Goal: Task Accomplishment & Management: Use online tool/utility

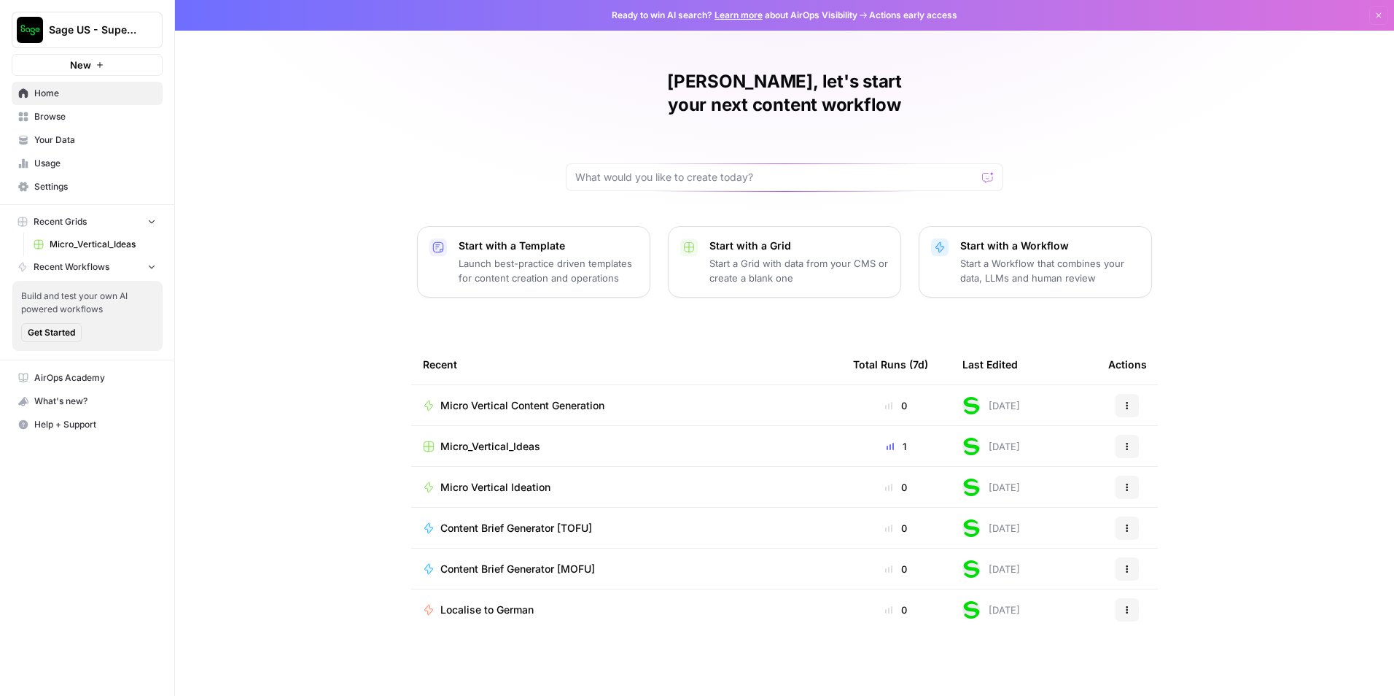
click at [324, 163] on div "[PERSON_NAME], let's start your next content workflow Start with a Template Lau…" at bounding box center [784, 348] width 1219 height 696
click at [665, 170] on input "text" at bounding box center [775, 177] width 401 height 15
paste input "Loremi d sitam-cons Adip elitsedd eiusm tempor **Incididu & Utlaboree Doloremag…"
type input "Loremi d sitam-cons Adip elitsedd eiusm tempor **Incididu & Utlaboree Doloremag…"
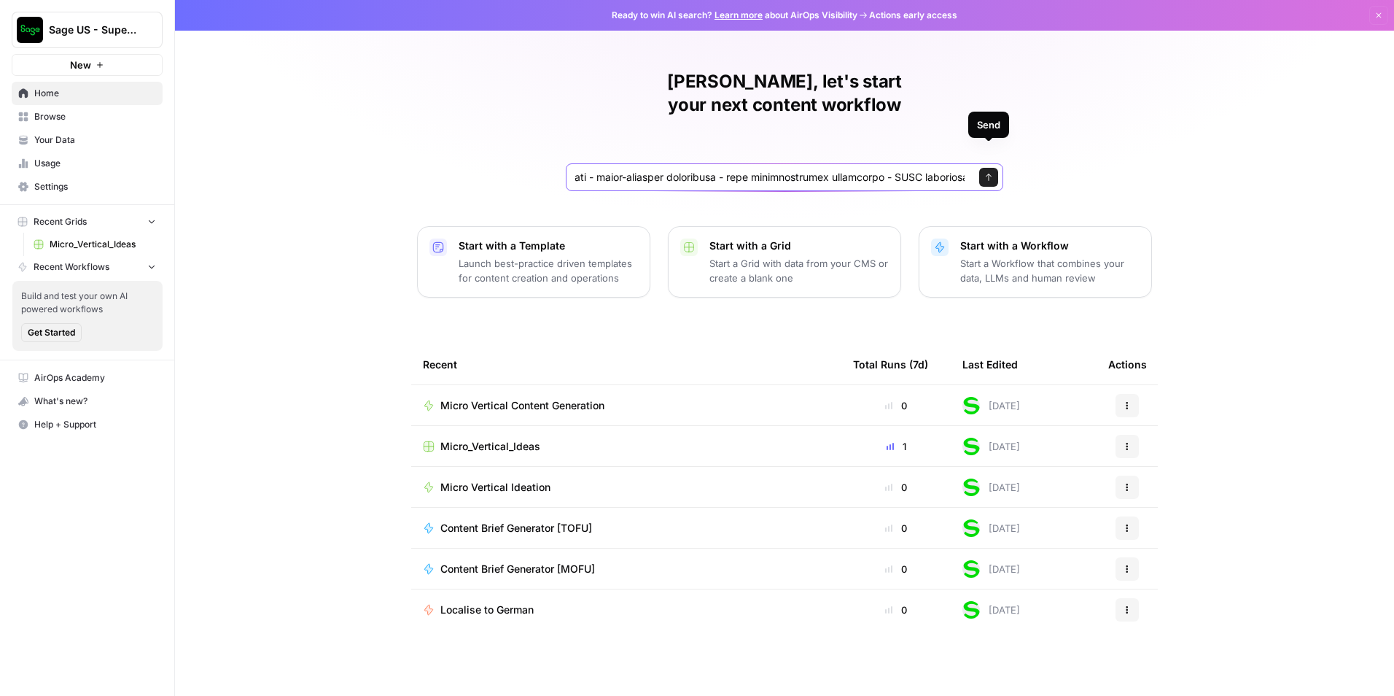
scroll to position [0, 0]
click at [991, 173] on icon "submit" at bounding box center [989, 177] width 9 height 9
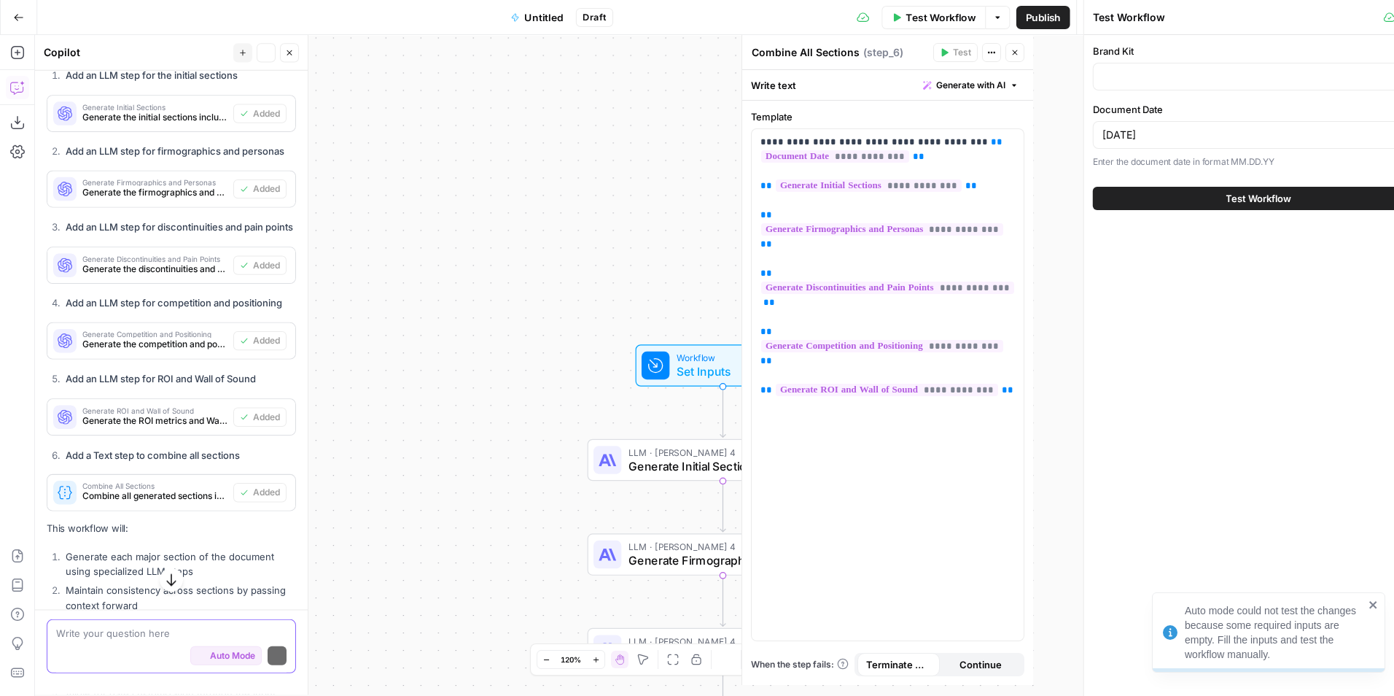
scroll to position [5612, 0]
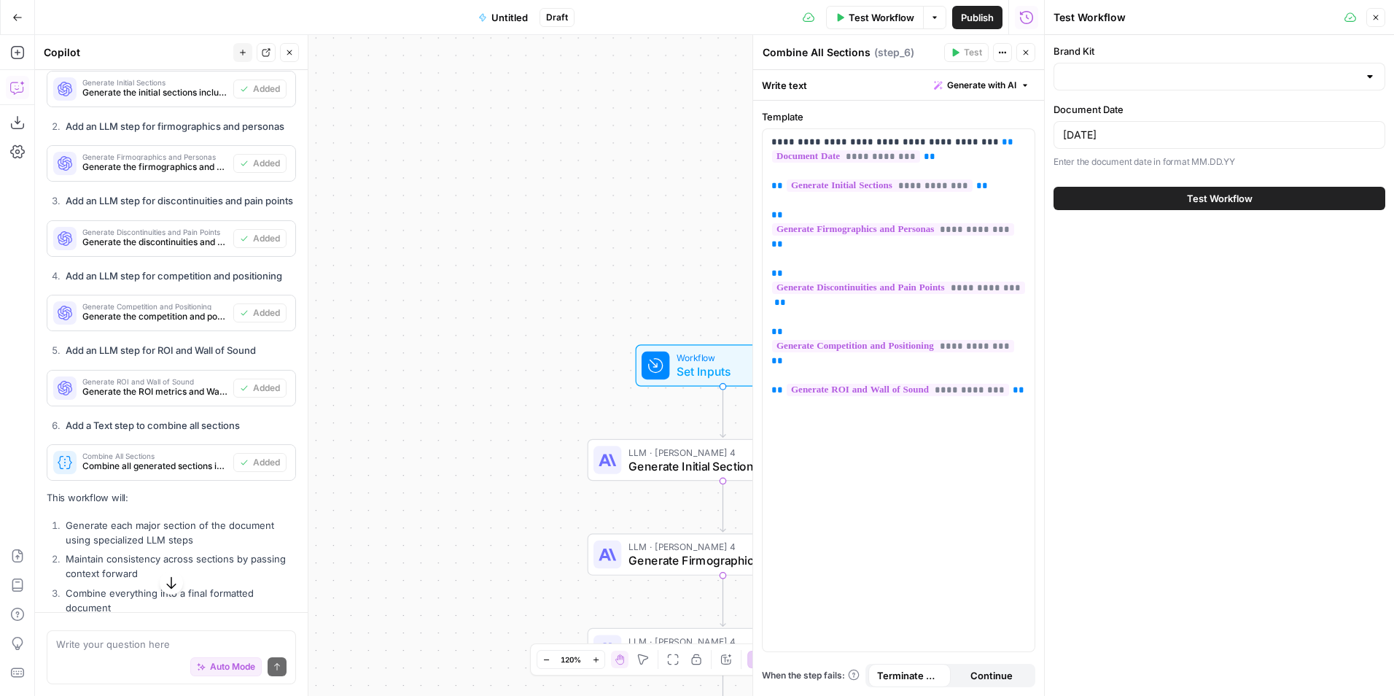
click at [1200, 61] on div "Brand Kit" at bounding box center [1220, 67] width 332 height 47
click at [1195, 70] on input "Brand Kit" at bounding box center [1210, 76] width 295 height 15
click at [1168, 120] on span "Sage" at bounding box center [1216, 113] width 301 height 15
type input "Sage"
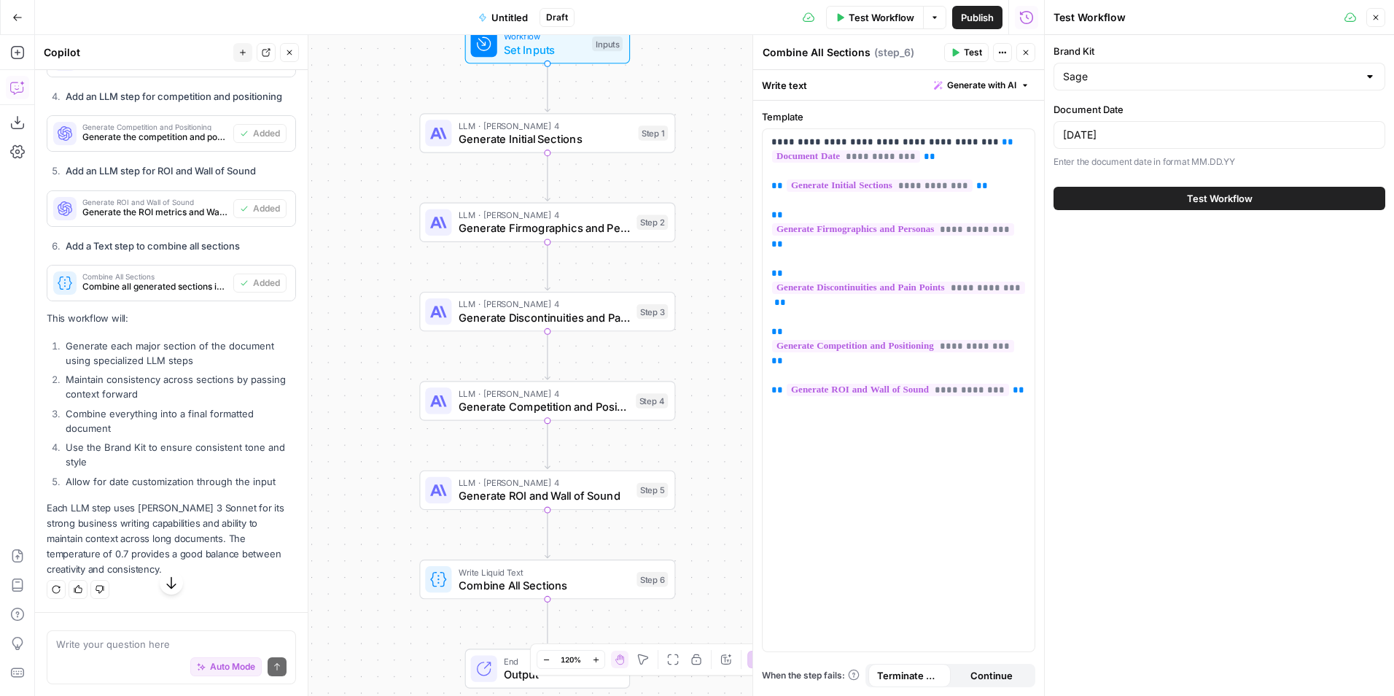
scroll to position [6127, 0]
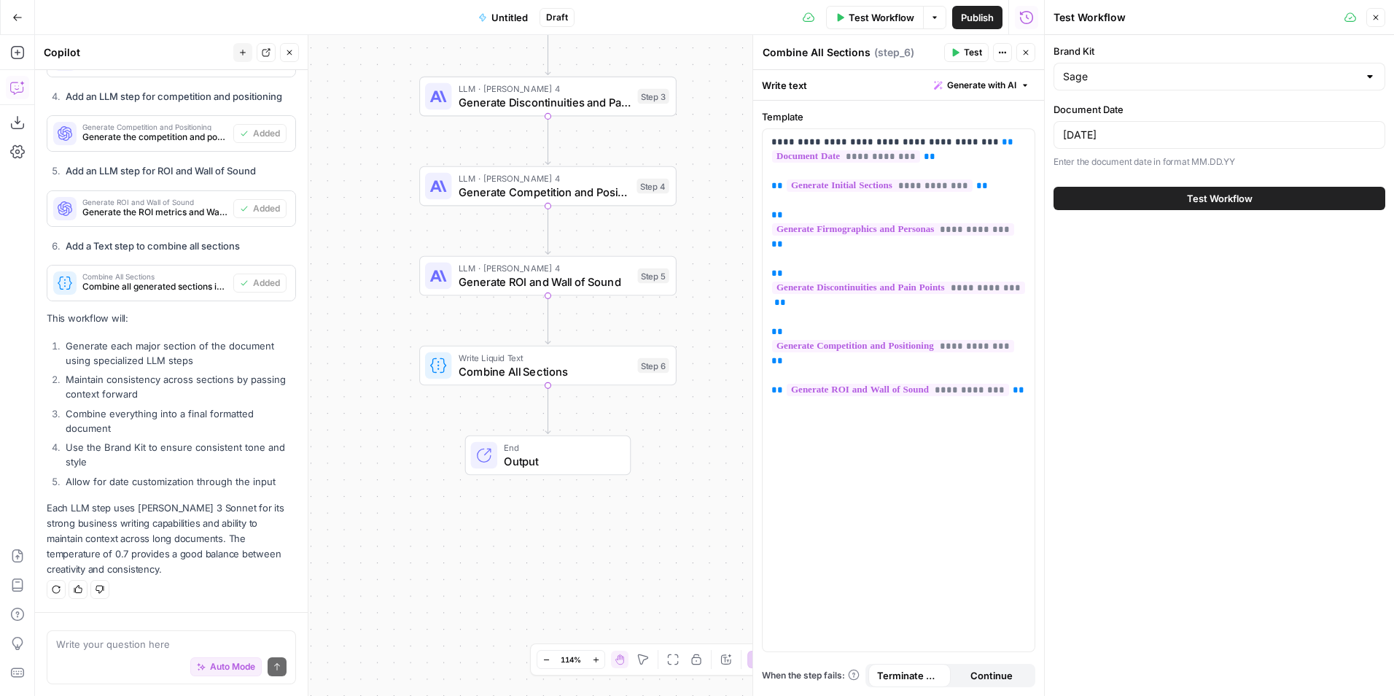
click at [1278, 190] on button "Test Workflow" at bounding box center [1220, 198] width 332 height 23
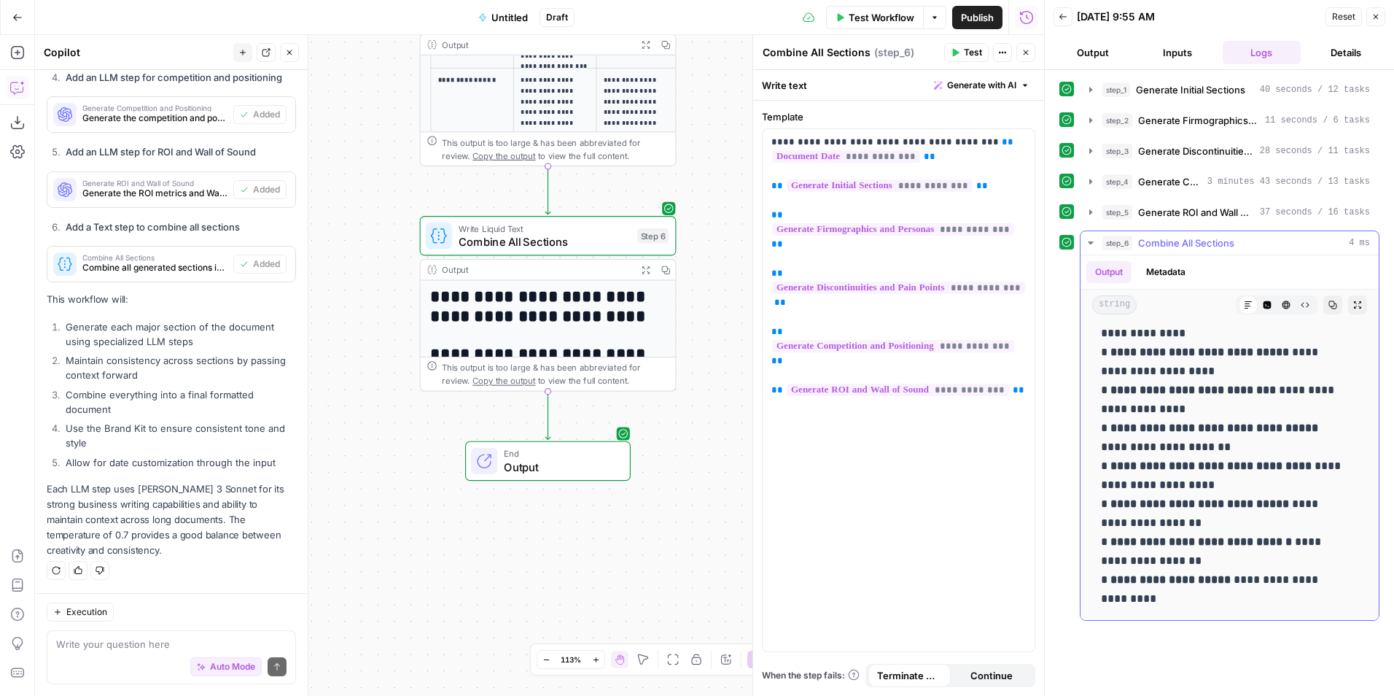
click at [1348, 300] on button "Expand Output" at bounding box center [1357, 304] width 19 height 19
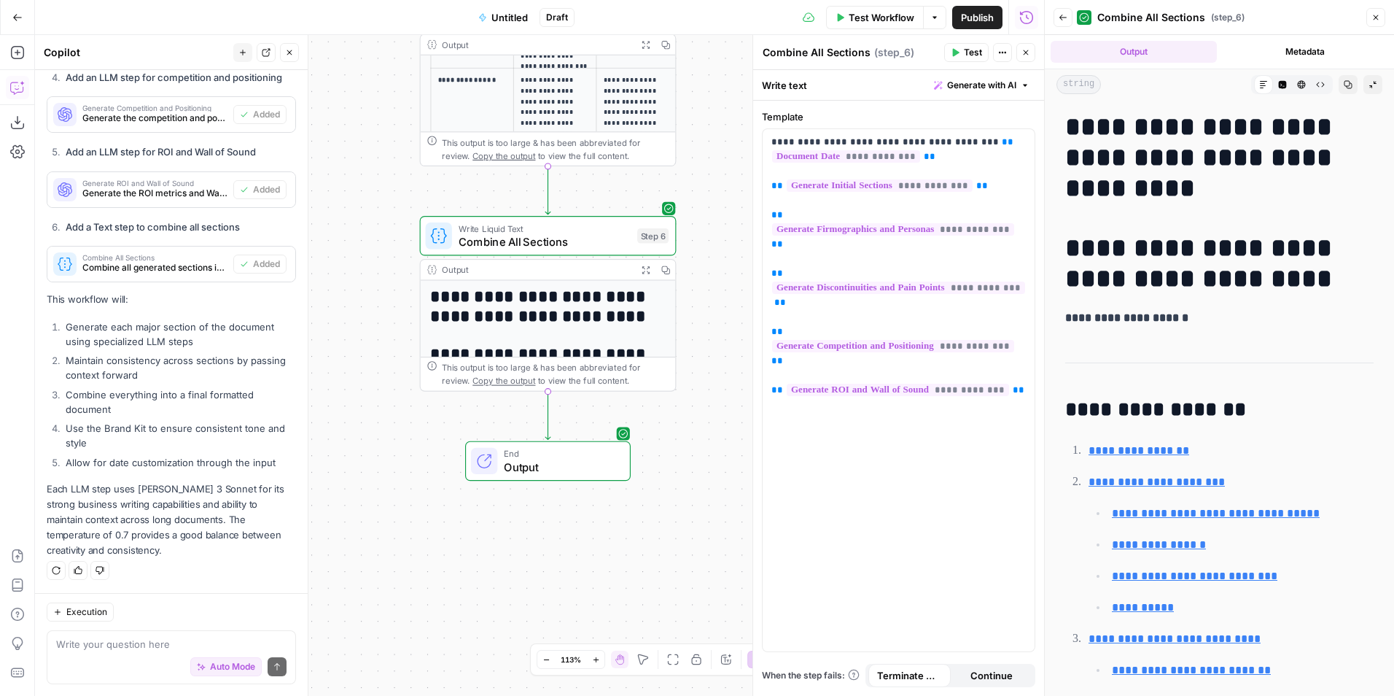
click at [1172, 246] on h1 "**********" at bounding box center [1214, 263] width 298 height 61
click at [1205, 257] on h1 "**********" at bounding box center [1214, 263] width 298 height 61
click at [1344, 84] on icon "button" at bounding box center [1348, 84] width 9 height 9
click at [981, 18] on span "Publish" at bounding box center [977, 17] width 33 height 15
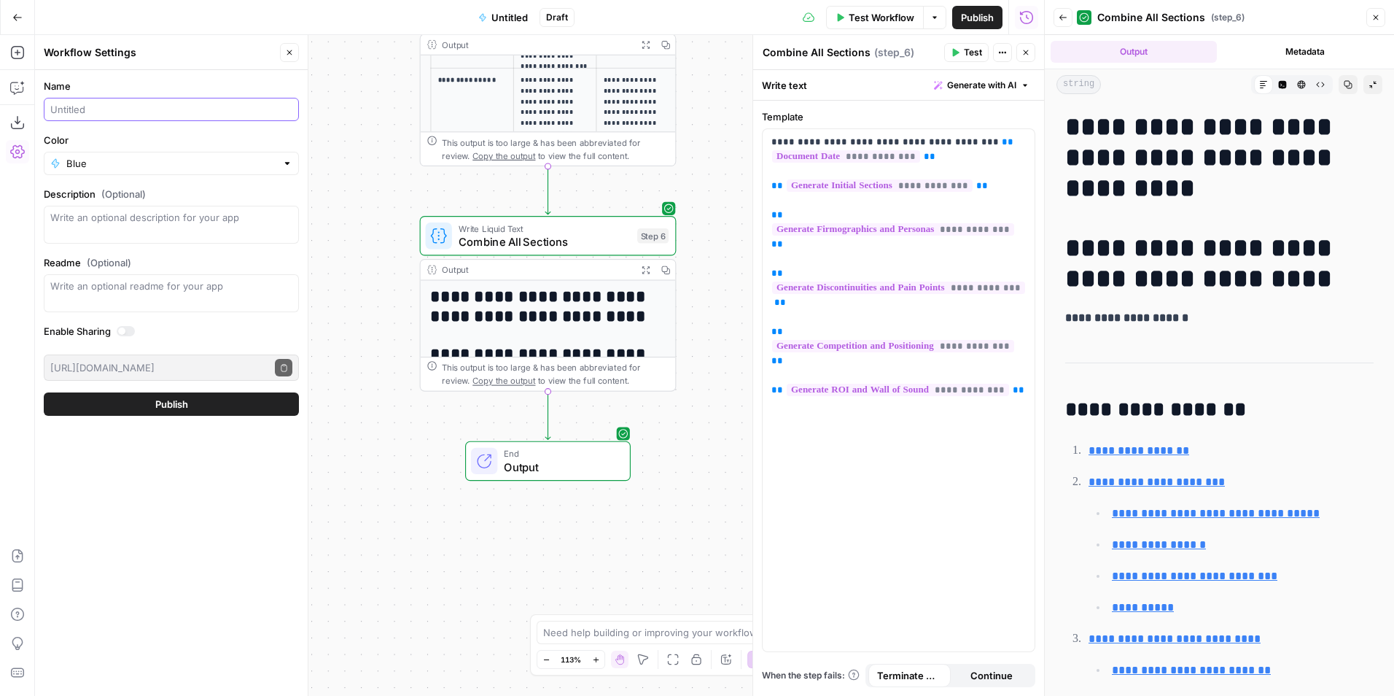
click at [165, 109] on input "Name" at bounding box center [171, 109] width 242 height 15
type input "Create Trucking & Logistics Microvertical Plan"
click at [117, 408] on button "Publish" at bounding box center [171, 403] width 255 height 23
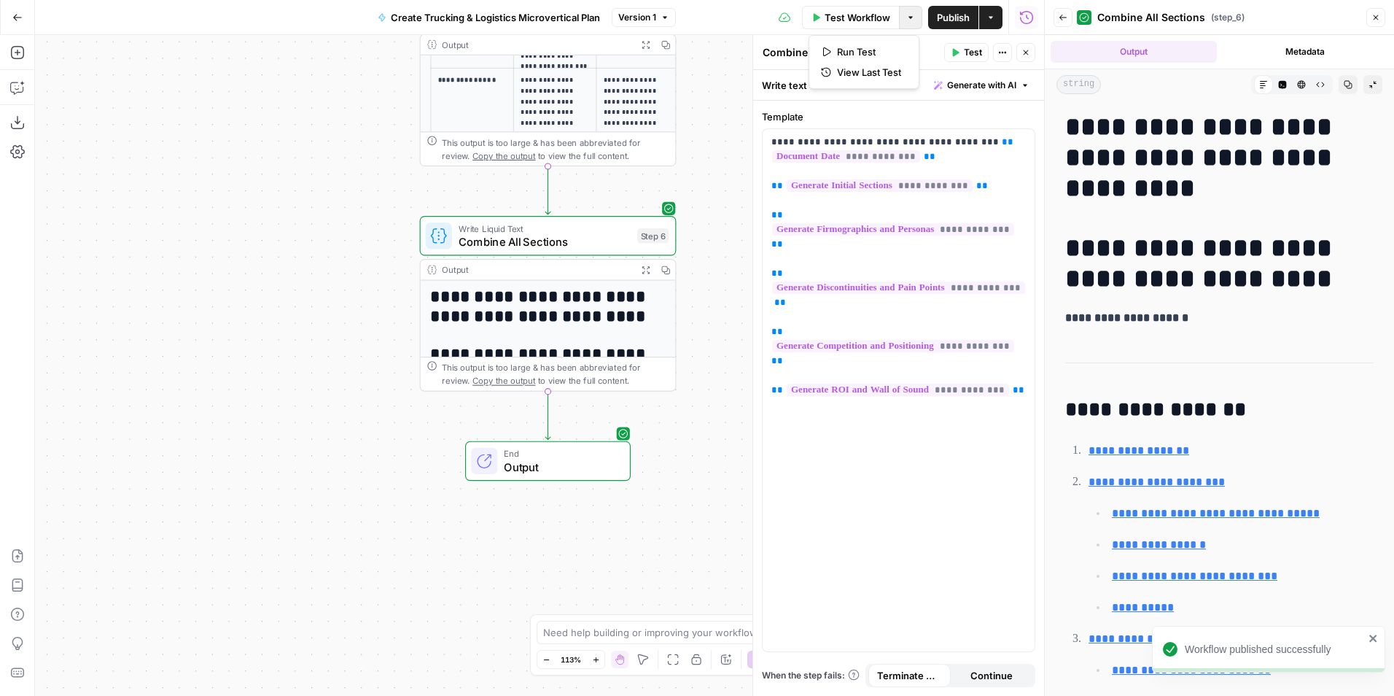
click at [917, 17] on button "Options" at bounding box center [910, 17] width 23 height 23
click at [726, 9] on div "Test Workflow Options Publish Actions Run History" at bounding box center [860, 17] width 369 height 34
click at [1369, 80] on icon "button" at bounding box center [1373, 84] width 9 height 9
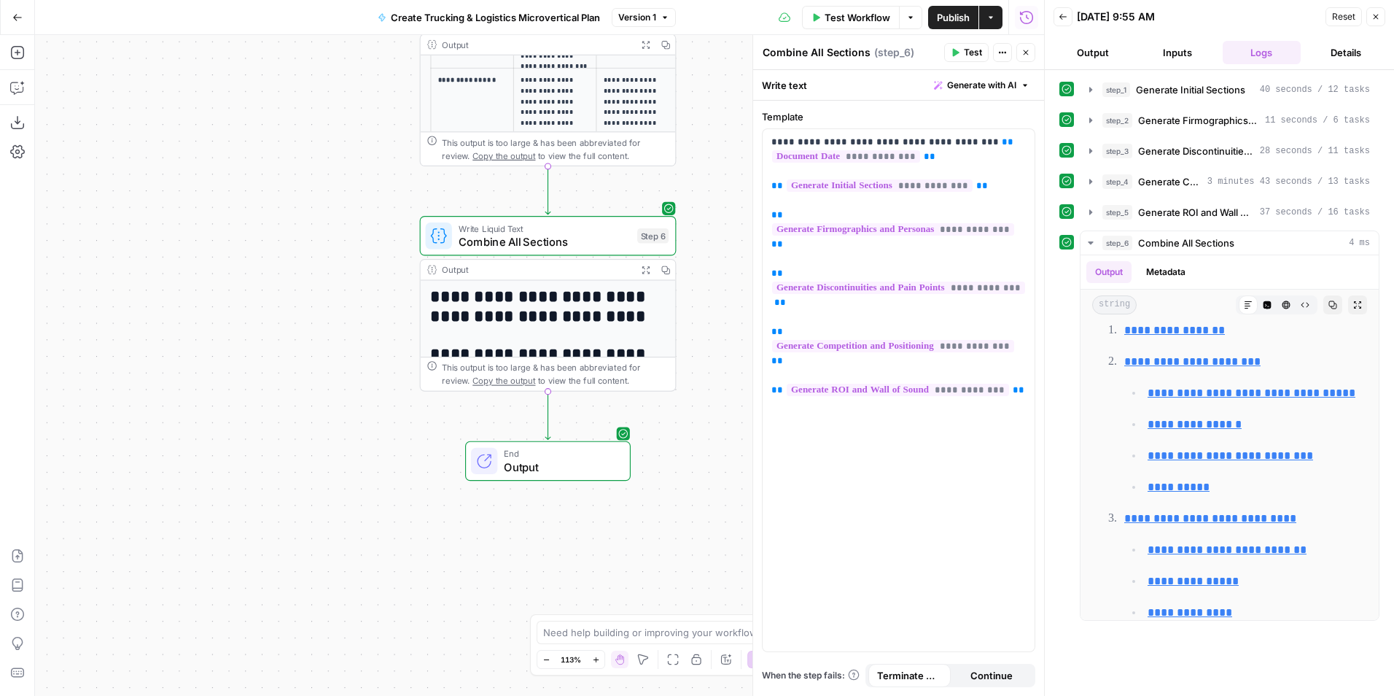
scroll to position [438, 0]
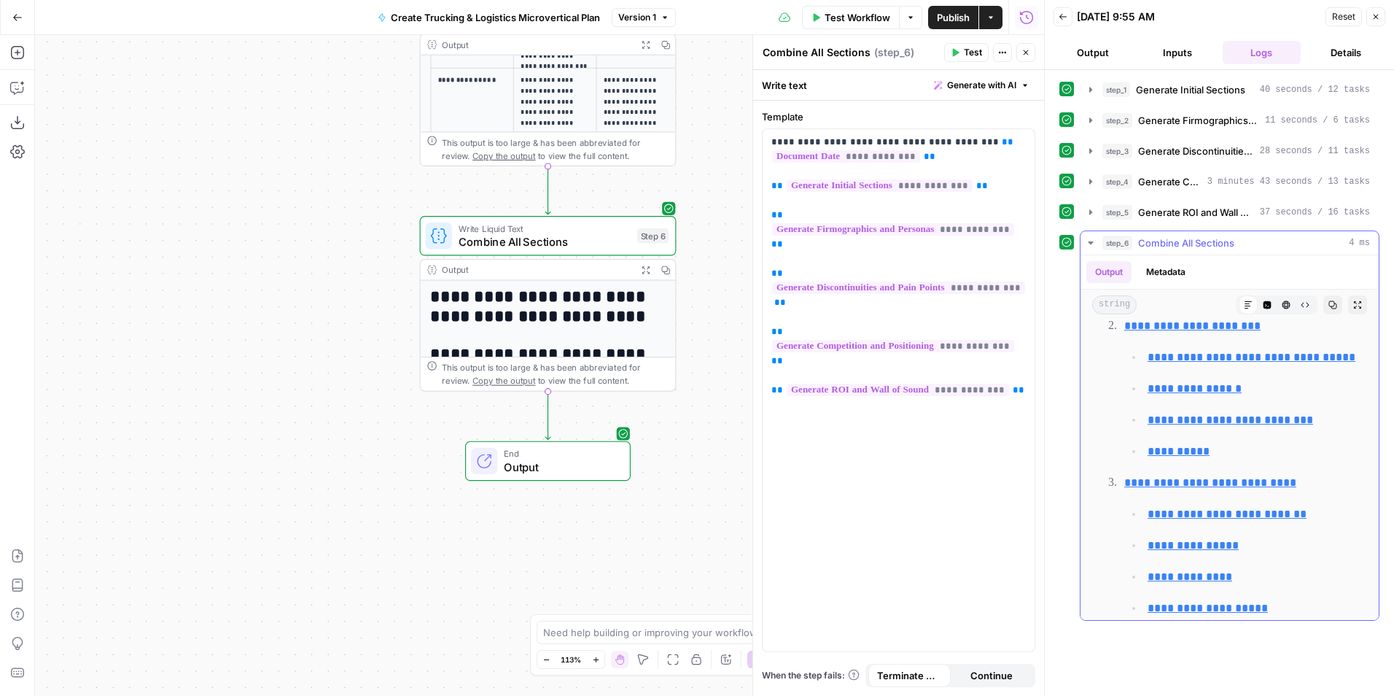
click at [1092, 241] on icon "button" at bounding box center [1090, 242] width 5 height 3
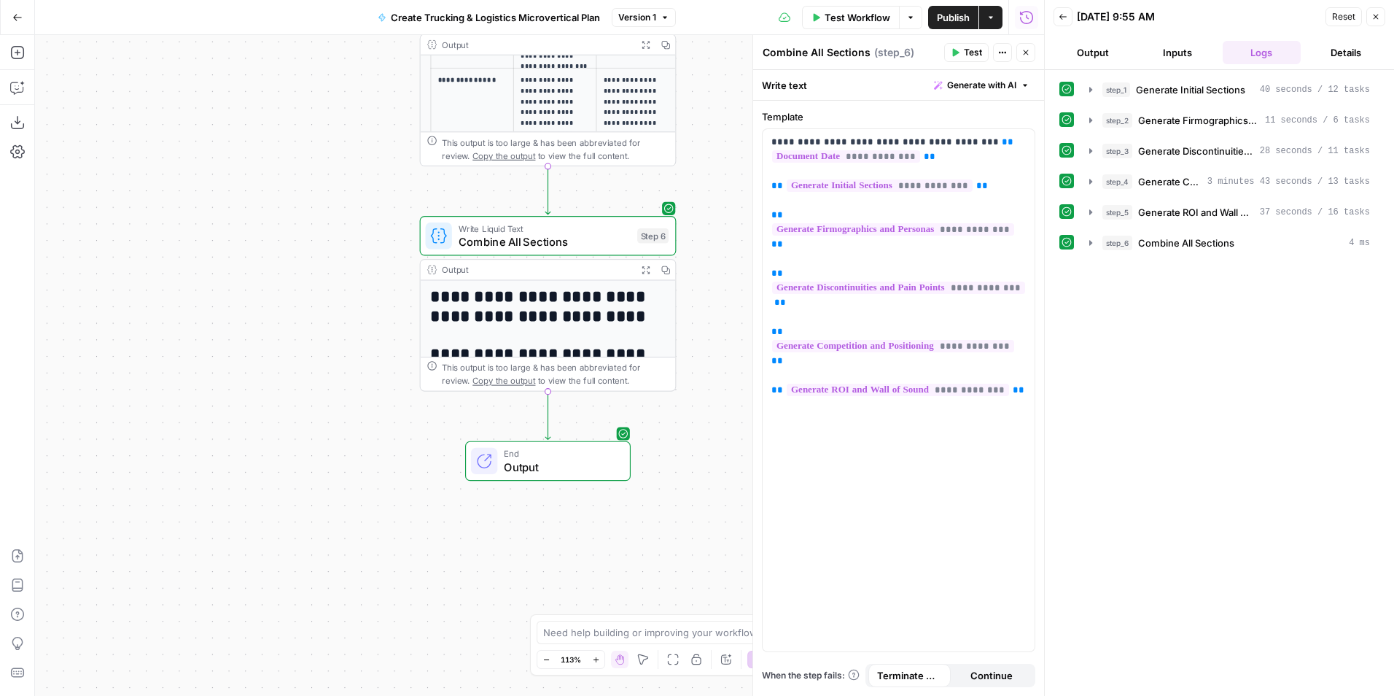
click at [1098, 40] on header "Back [DATE] 9:55 AM Reset Close Output Inputs Logs Details" at bounding box center [1219, 35] width 349 height 70
click at [1092, 50] on button "Output" at bounding box center [1093, 52] width 79 height 23
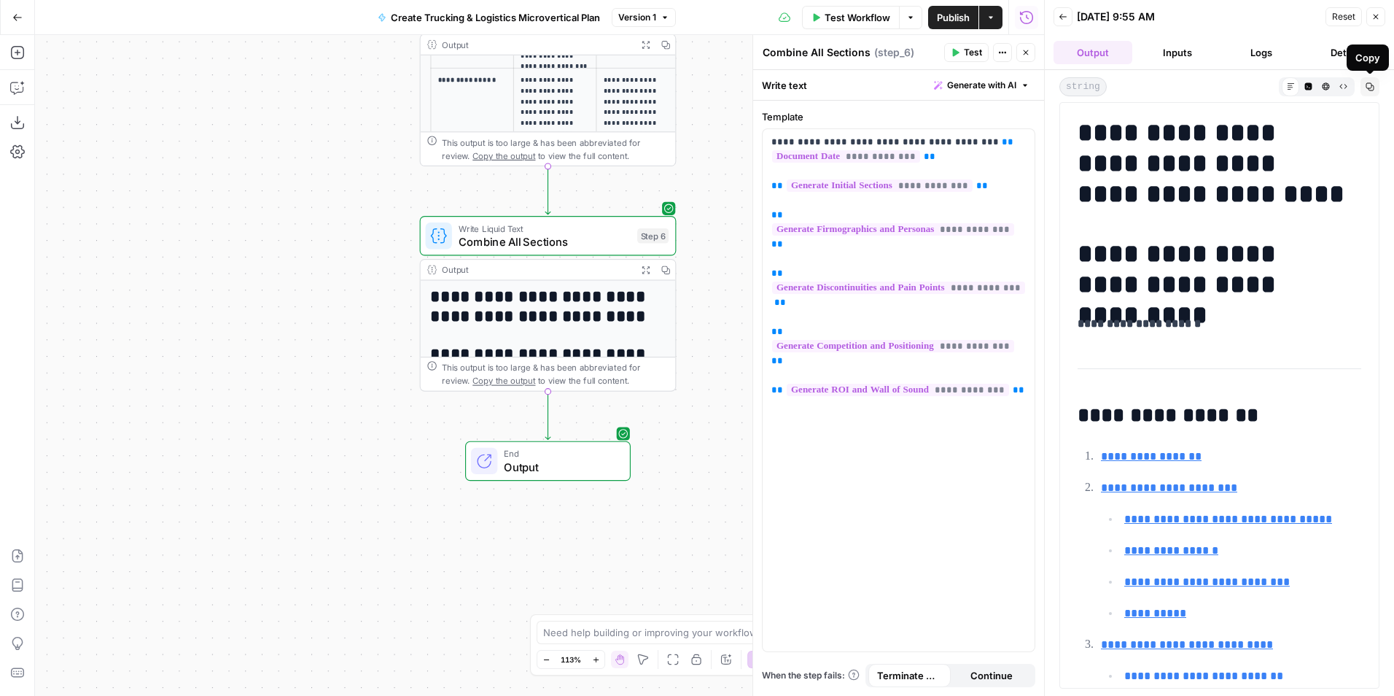
click at [1322, 50] on button "Details" at bounding box center [1346, 52] width 79 height 23
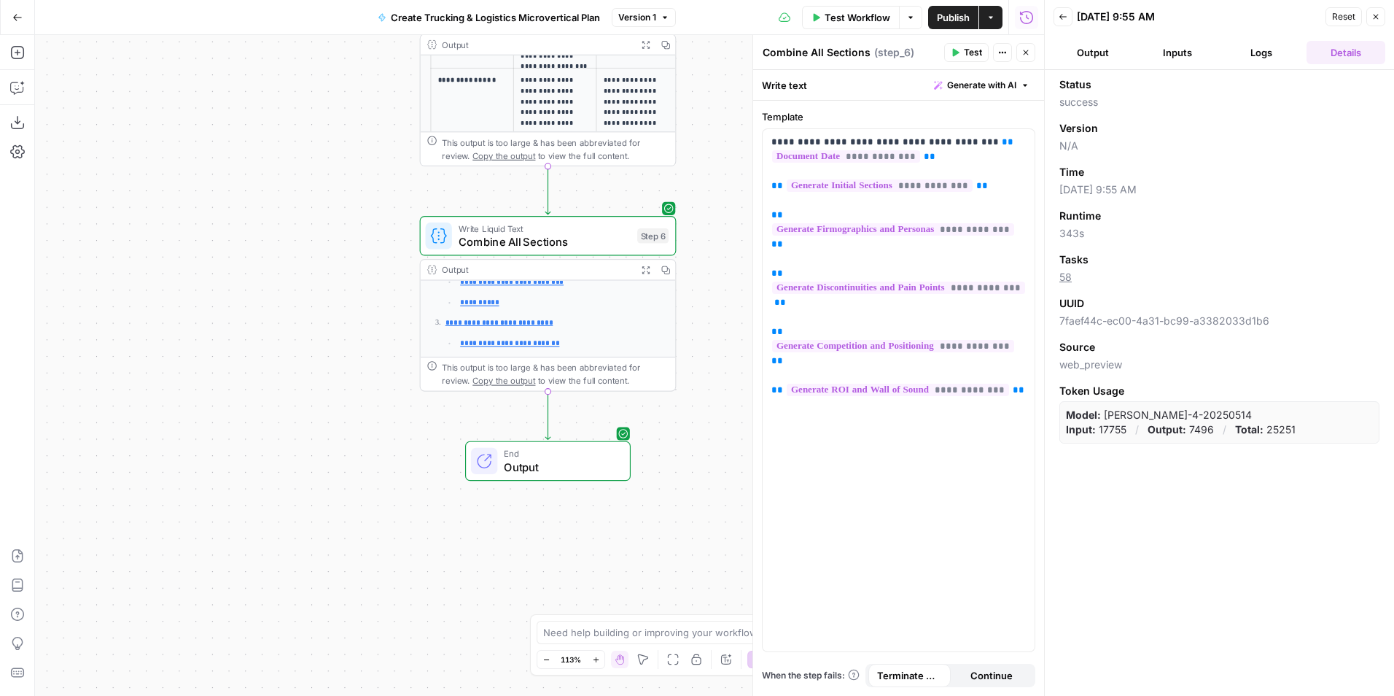
scroll to position [292, 0]
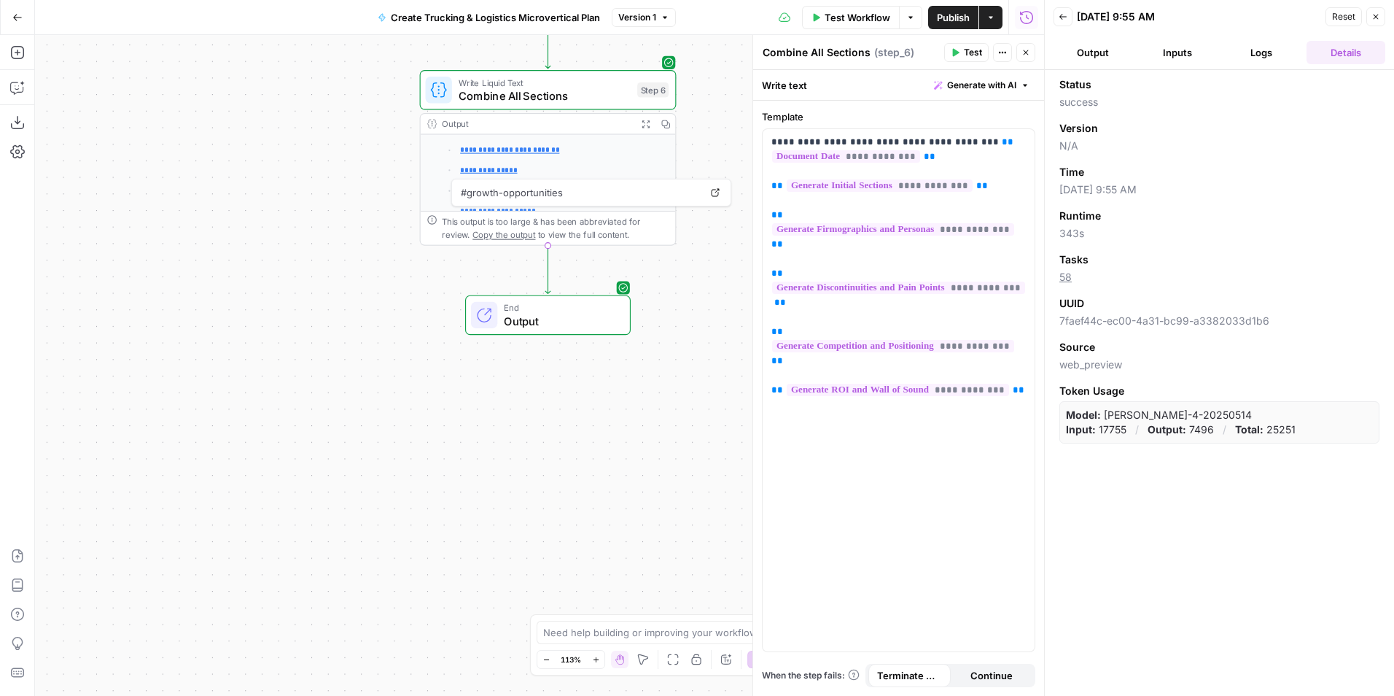
click at [1355, 18] on span "Reset" at bounding box center [1343, 16] width 23 height 13
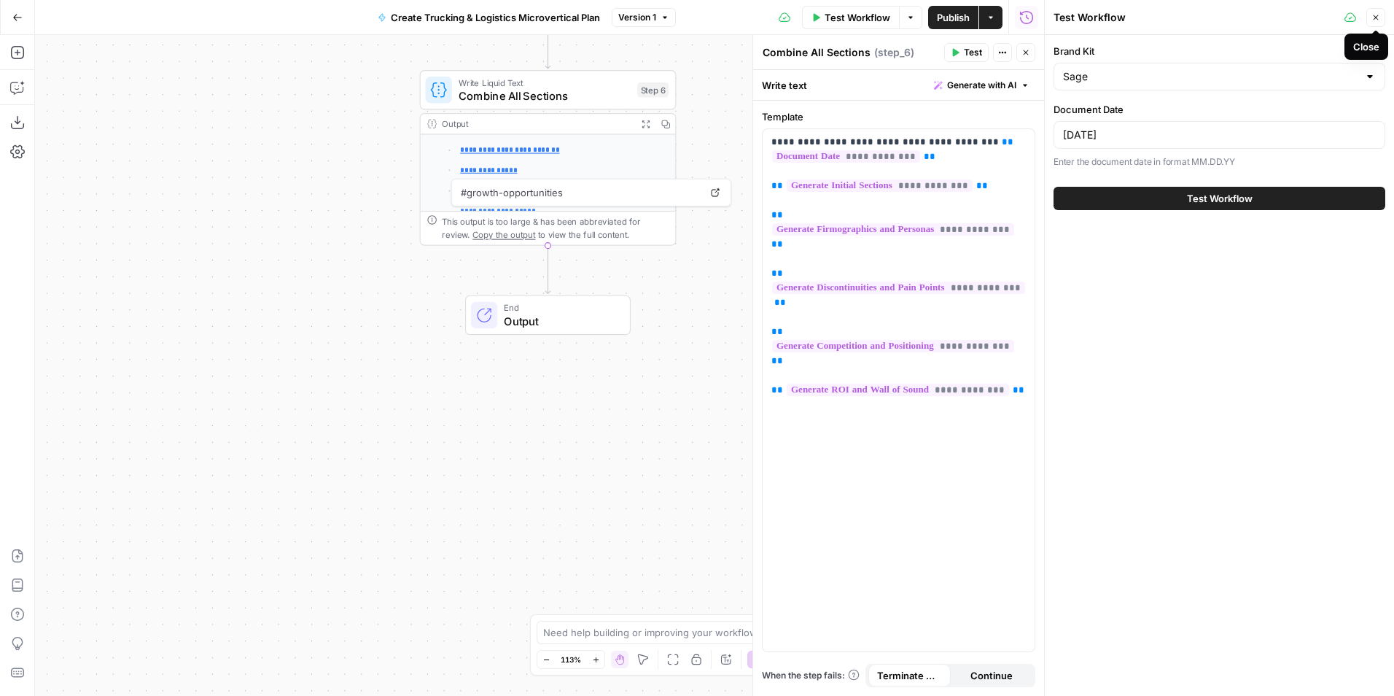
click at [1381, 11] on button "Close" at bounding box center [1376, 17] width 19 height 19
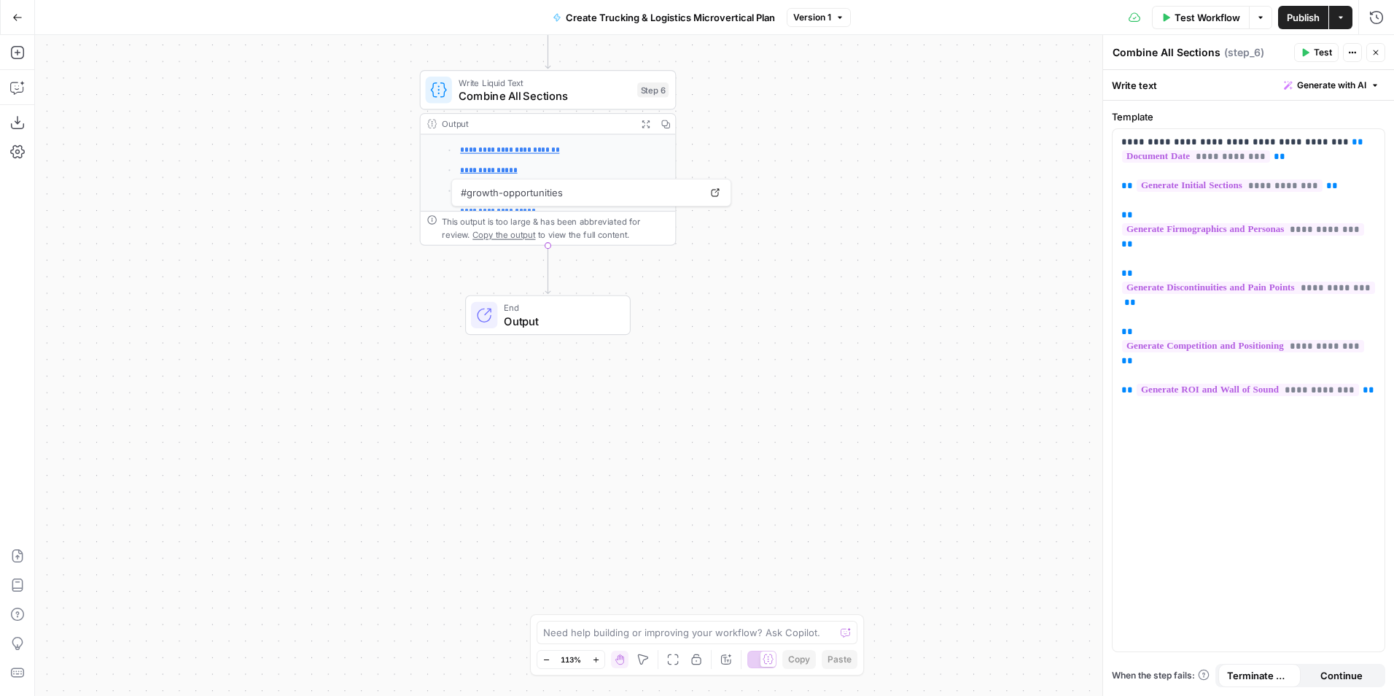
click at [12, 20] on icon "button" at bounding box center [17, 17] width 10 height 10
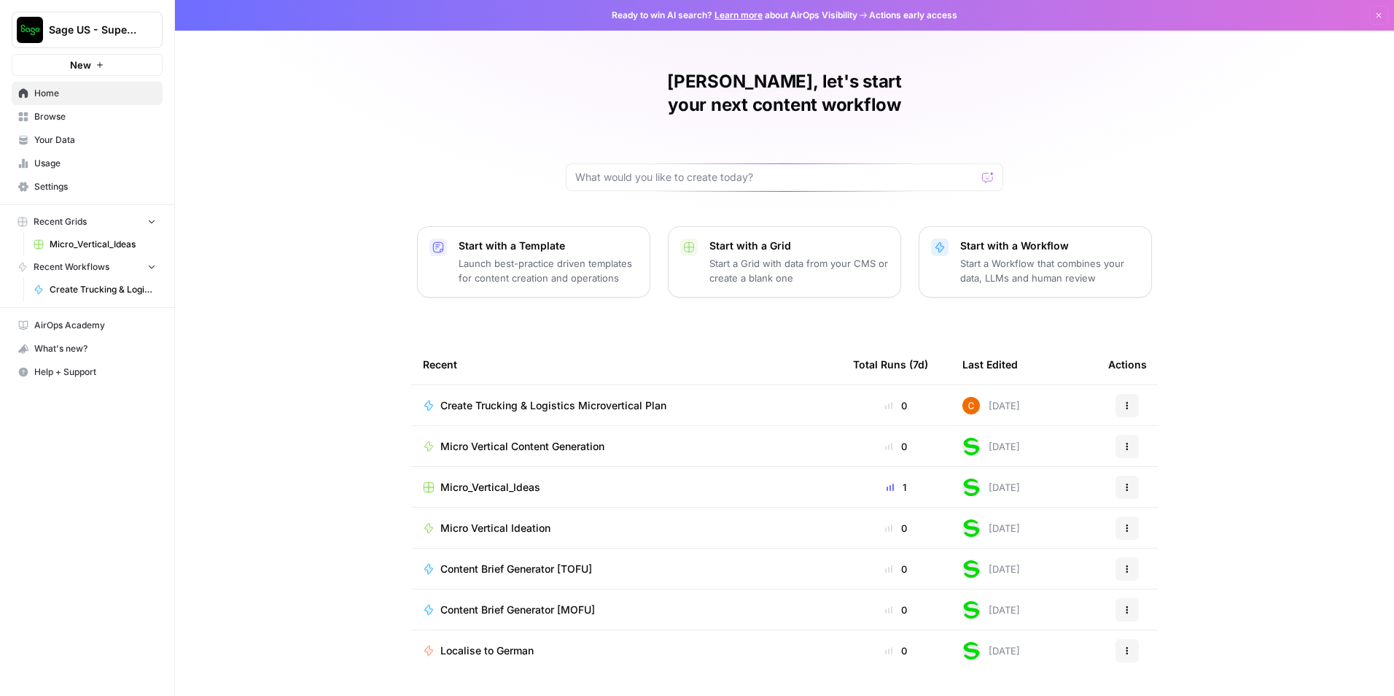
click at [1134, 394] on button "Actions" at bounding box center [1127, 405] width 23 height 23
click at [1167, 540] on span "Delete" at bounding box center [1202, 543] width 117 height 15
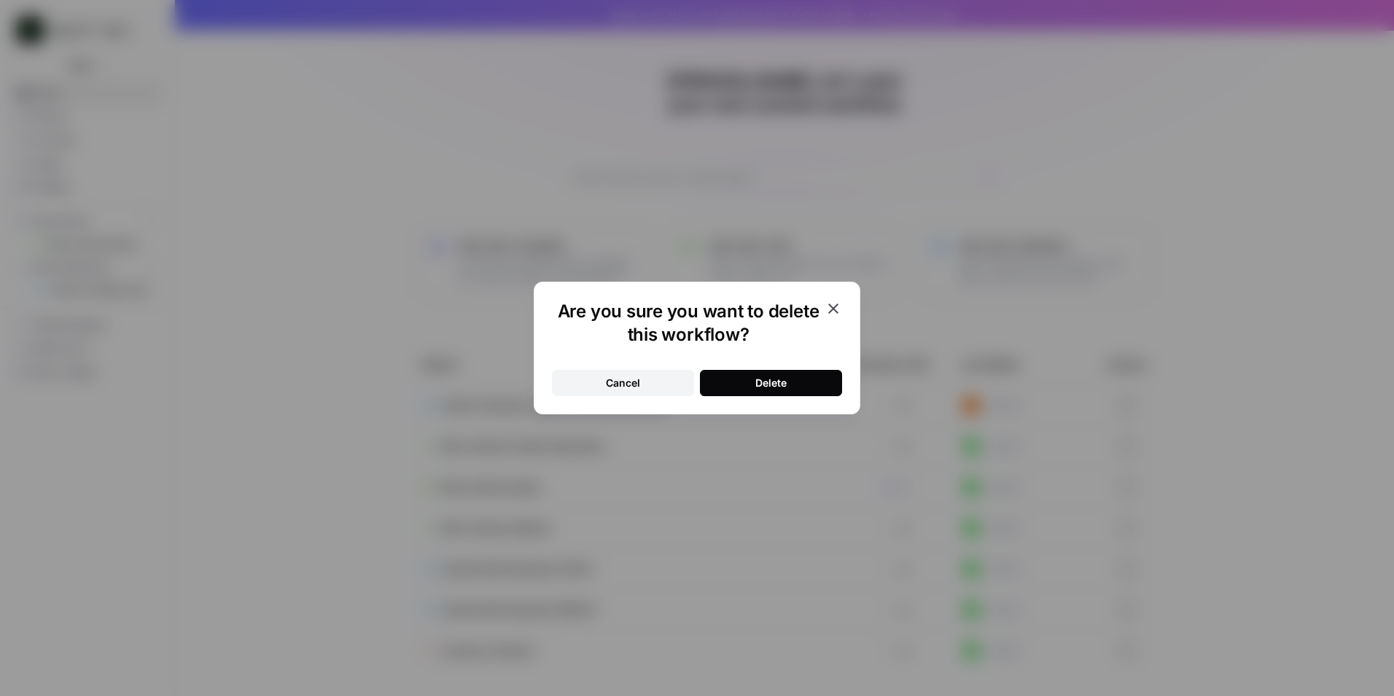
click at [772, 387] on div "Delete" at bounding box center [771, 383] width 31 height 15
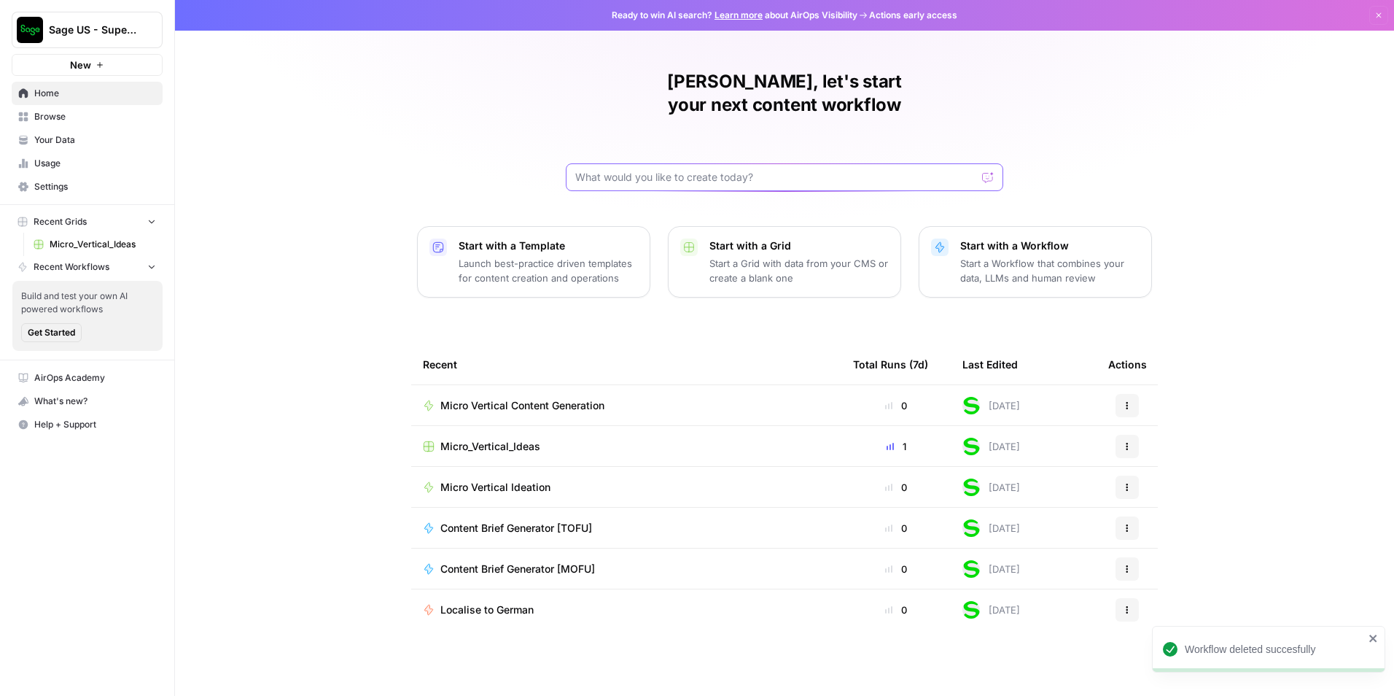
click at [739, 170] on input "text" at bounding box center [775, 177] width 401 height 15
click at [710, 170] on input "text" at bounding box center [775, 177] width 401 height 15
click at [680, 170] on input "text" at bounding box center [775, 177] width 401 height 15
paste input "Loremi d sitam-cons Adip elitsedd eiusmo **Temporin & Utlaboree Doloremagnaal E…"
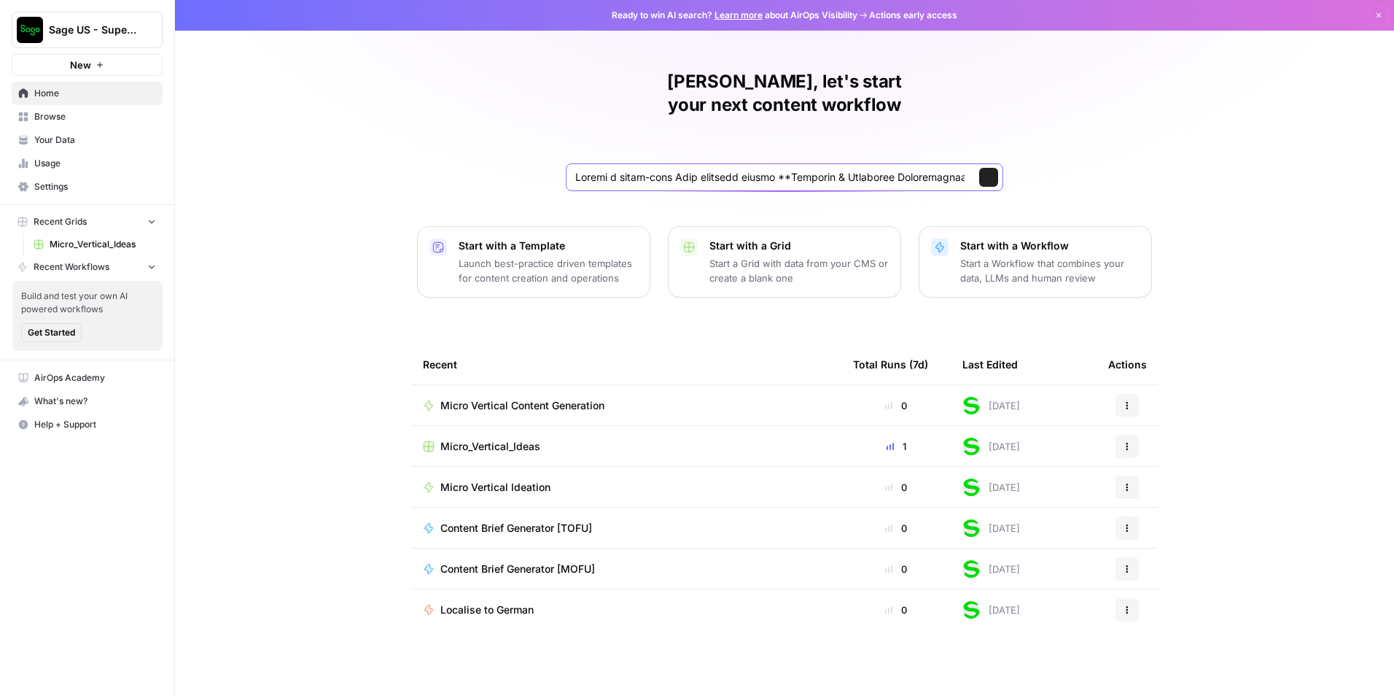
scroll to position [0, 62870]
type input "Loremi d sitam-cons Adip elitsedd eiusmo **Temporin & Utlaboree Doloremagnaal E…"
click at [992, 173] on icon "submit" at bounding box center [989, 177] width 9 height 9
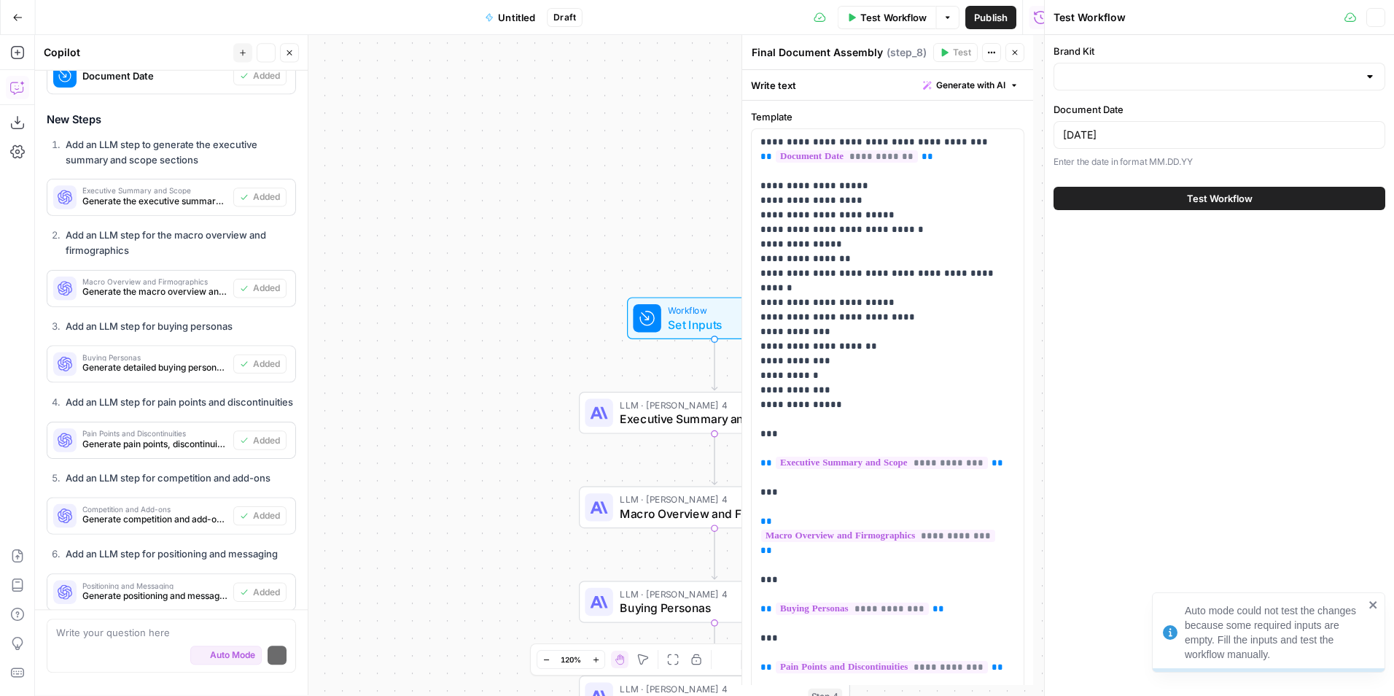
scroll to position [3688, 0]
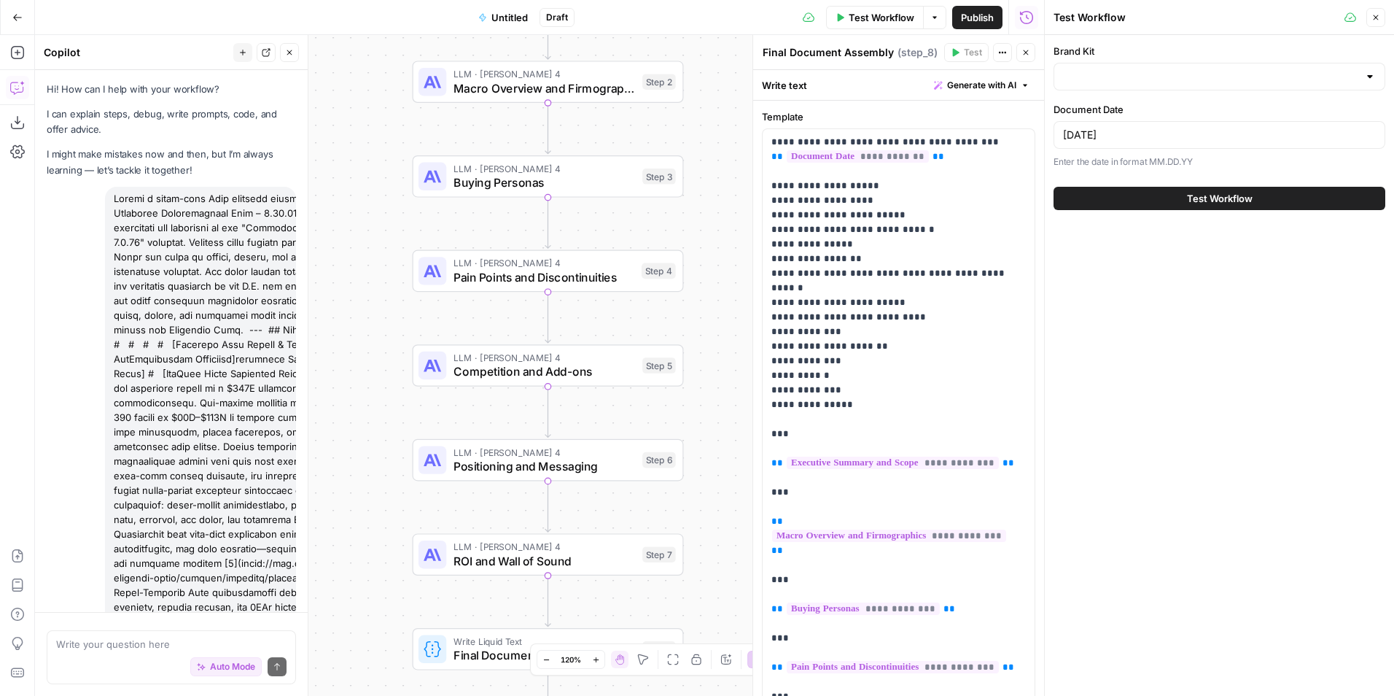
scroll to position [3688, 0]
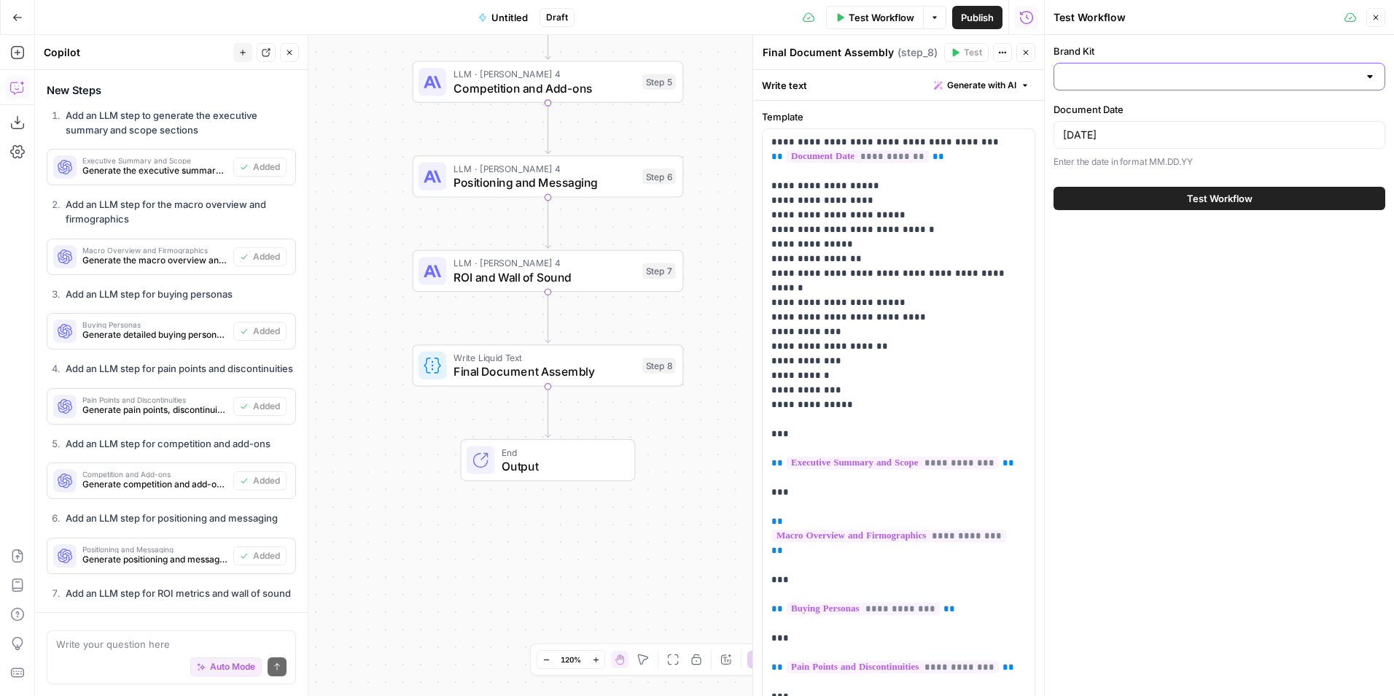
click at [1238, 83] on input "Brand Kit" at bounding box center [1210, 76] width 295 height 15
click at [1157, 114] on span "Sage" at bounding box center [1216, 113] width 301 height 15
type input "Sage"
click at [1160, 195] on button "Test Workflow" at bounding box center [1220, 198] width 332 height 23
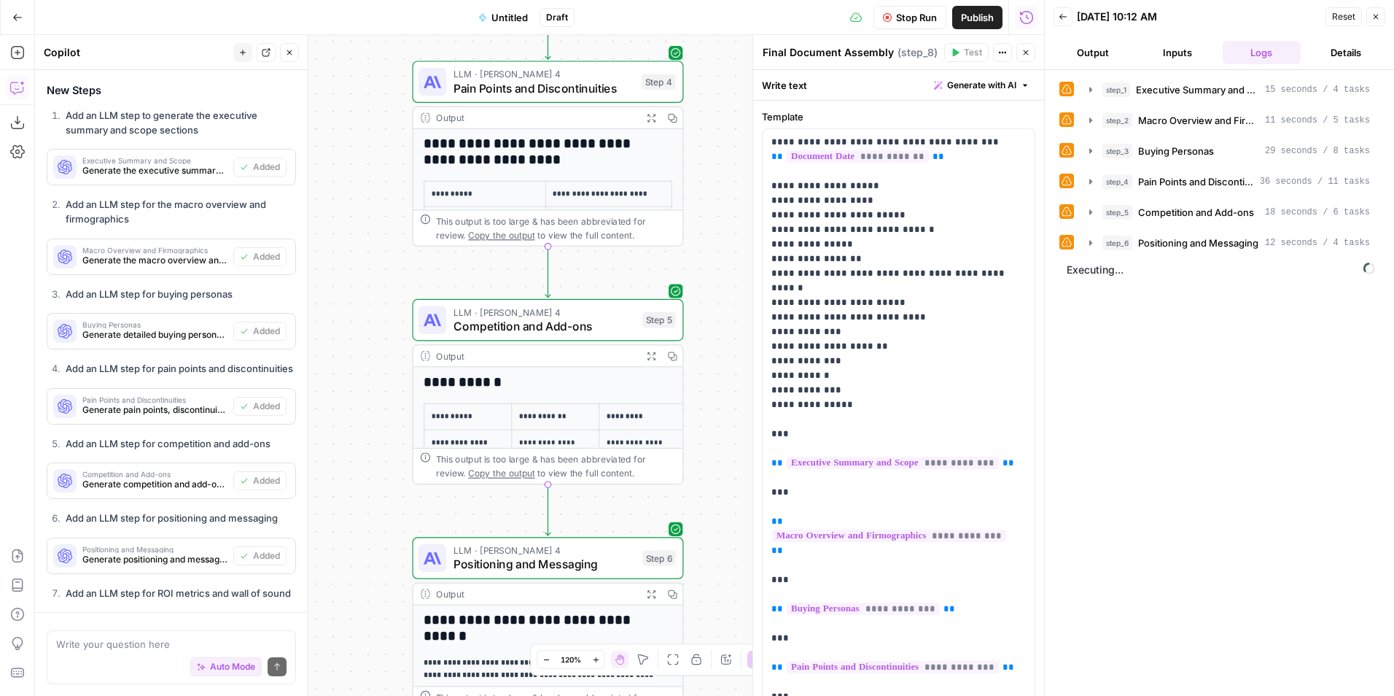
click at [1067, 87] on icon at bounding box center [1067, 89] width 10 height 10
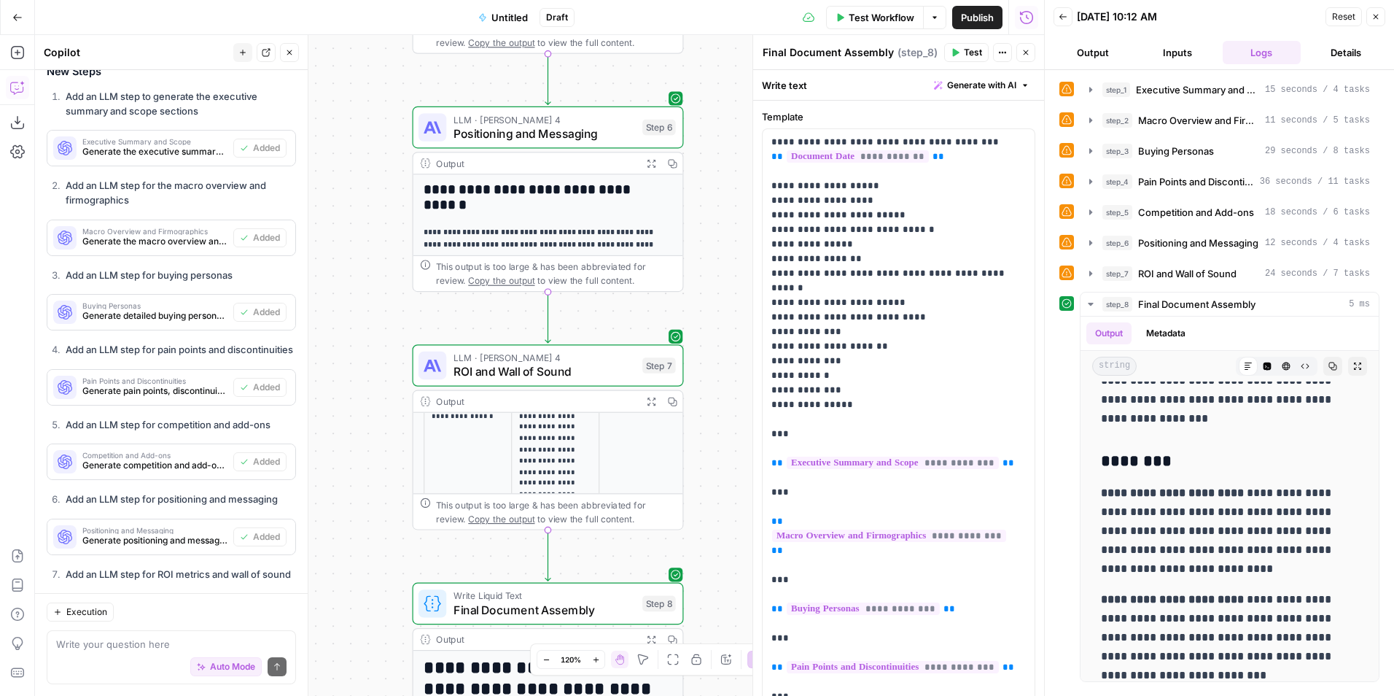
scroll to position [323, 0]
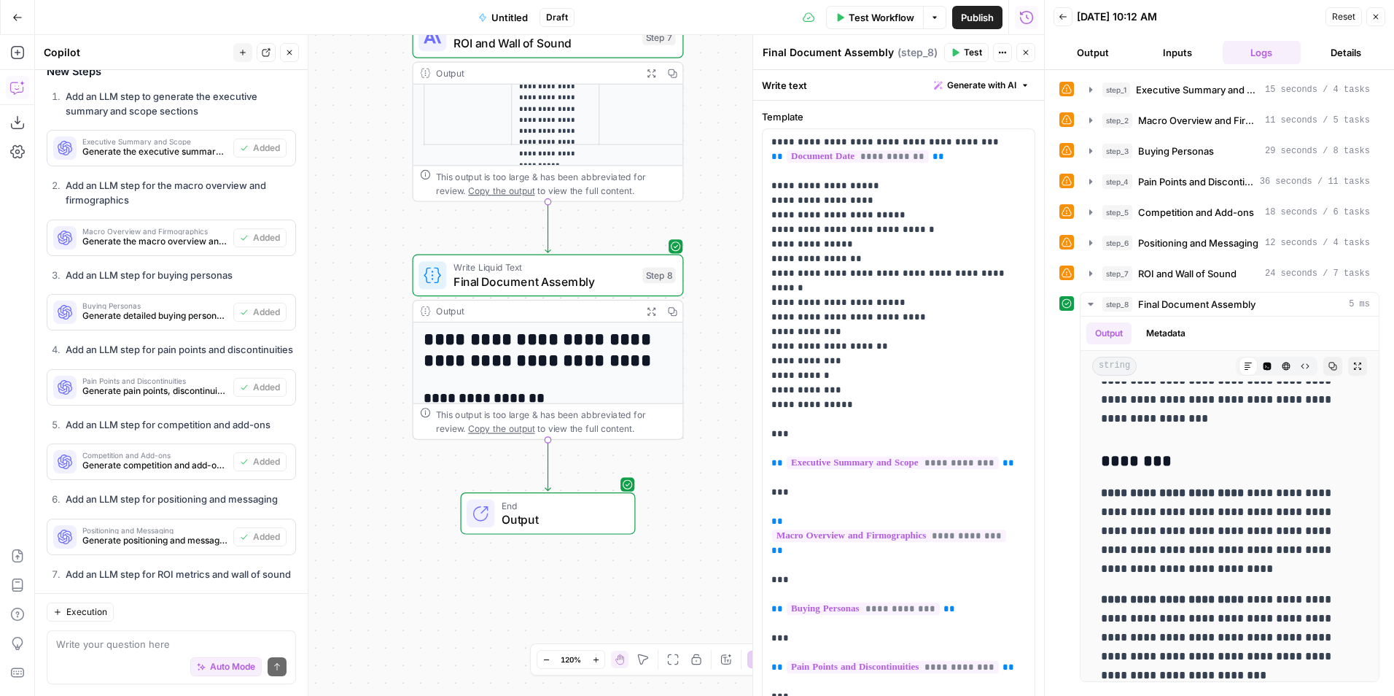
click at [553, 511] on span "Output" at bounding box center [561, 520] width 119 height 18
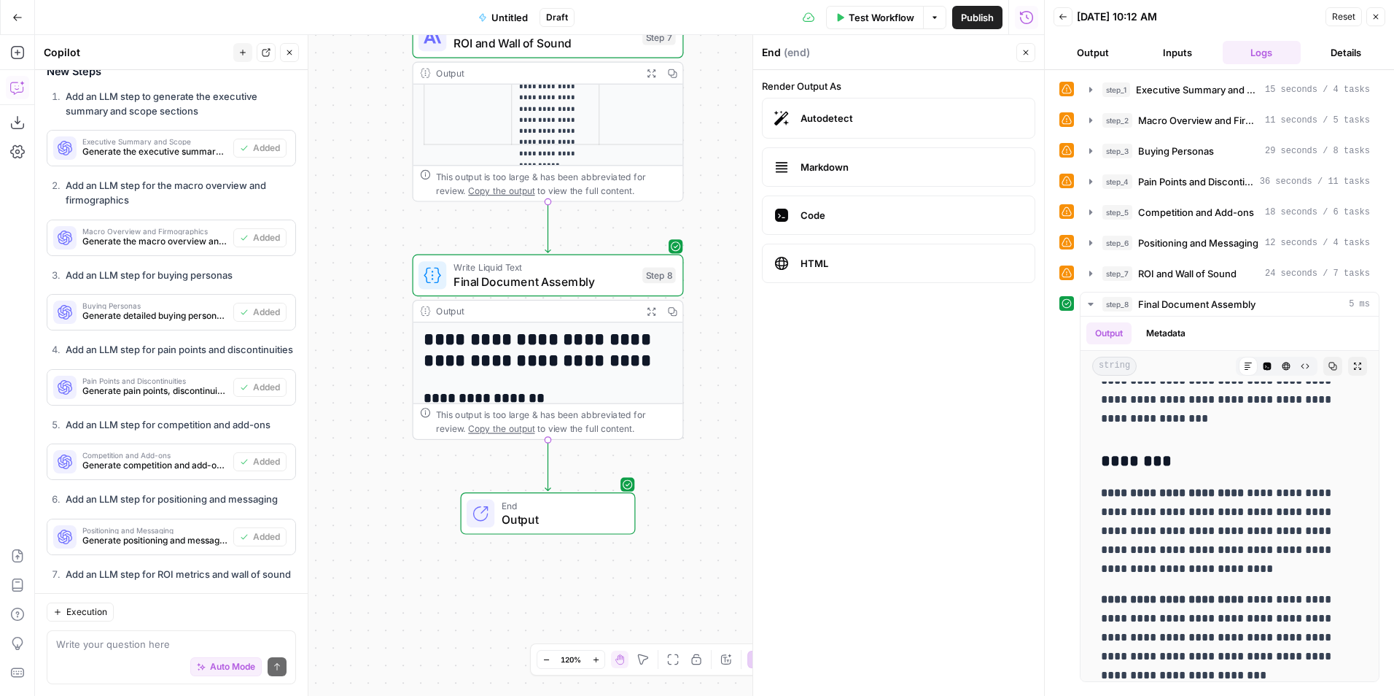
drag, startPoint x: 1025, startPoint y: 52, endPoint x: 1047, endPoint y: 49, distance: 22.8
click at [1025, 51] on icon "button" at bounding box center [1026, 52] width 9 height 9
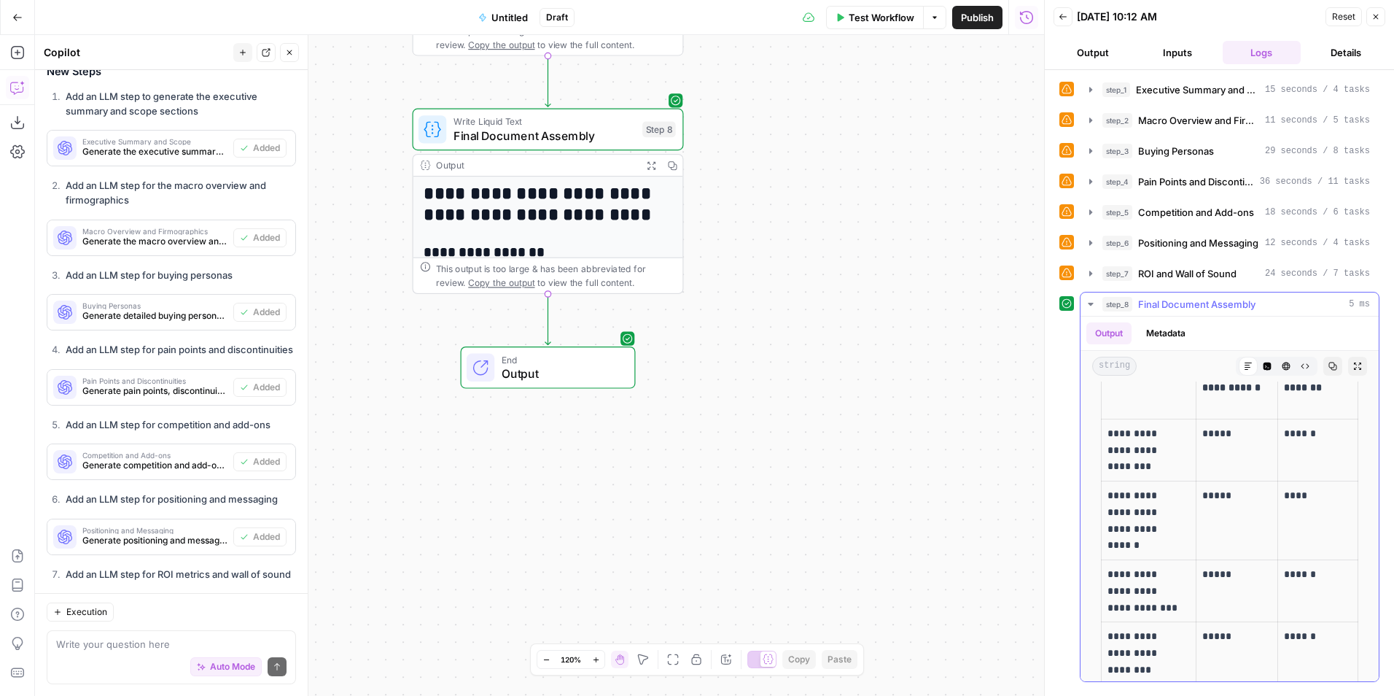
scroll to position [17500, 0]
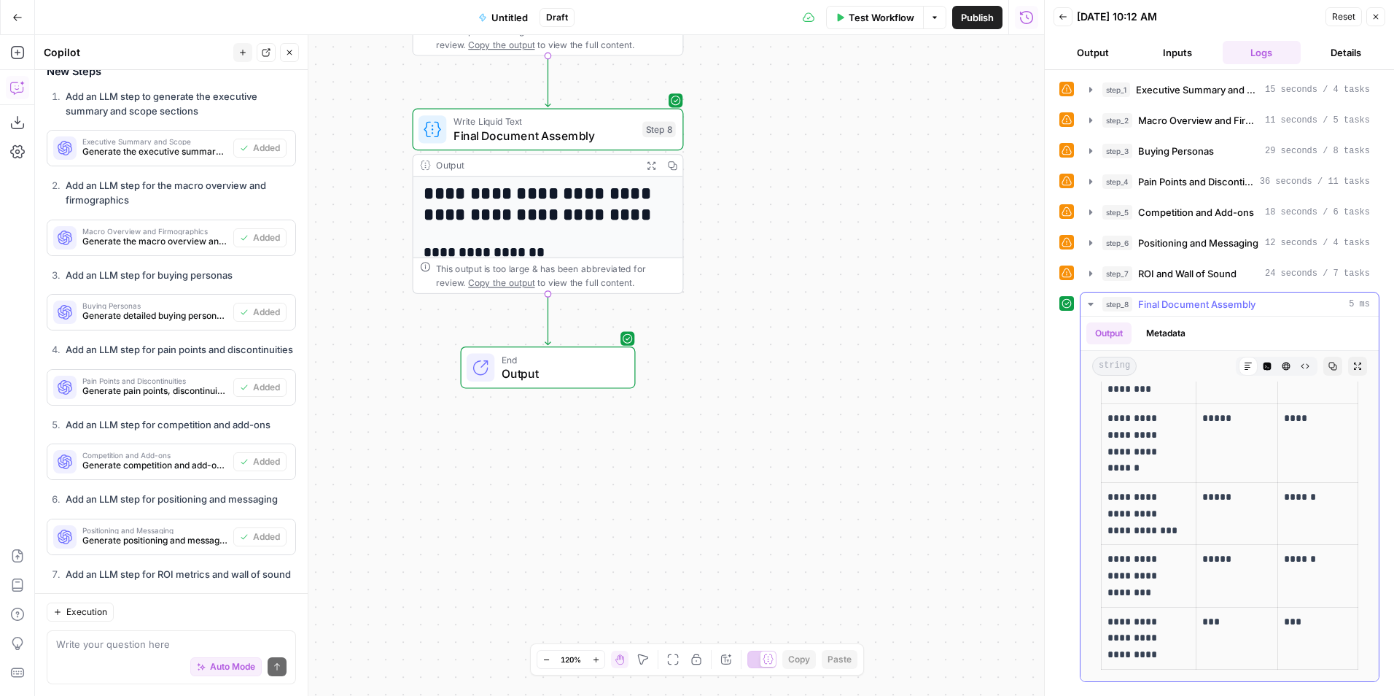
click at [1095, 303] on icon "button" at bounding box center [1091, 304] width 12 height 12
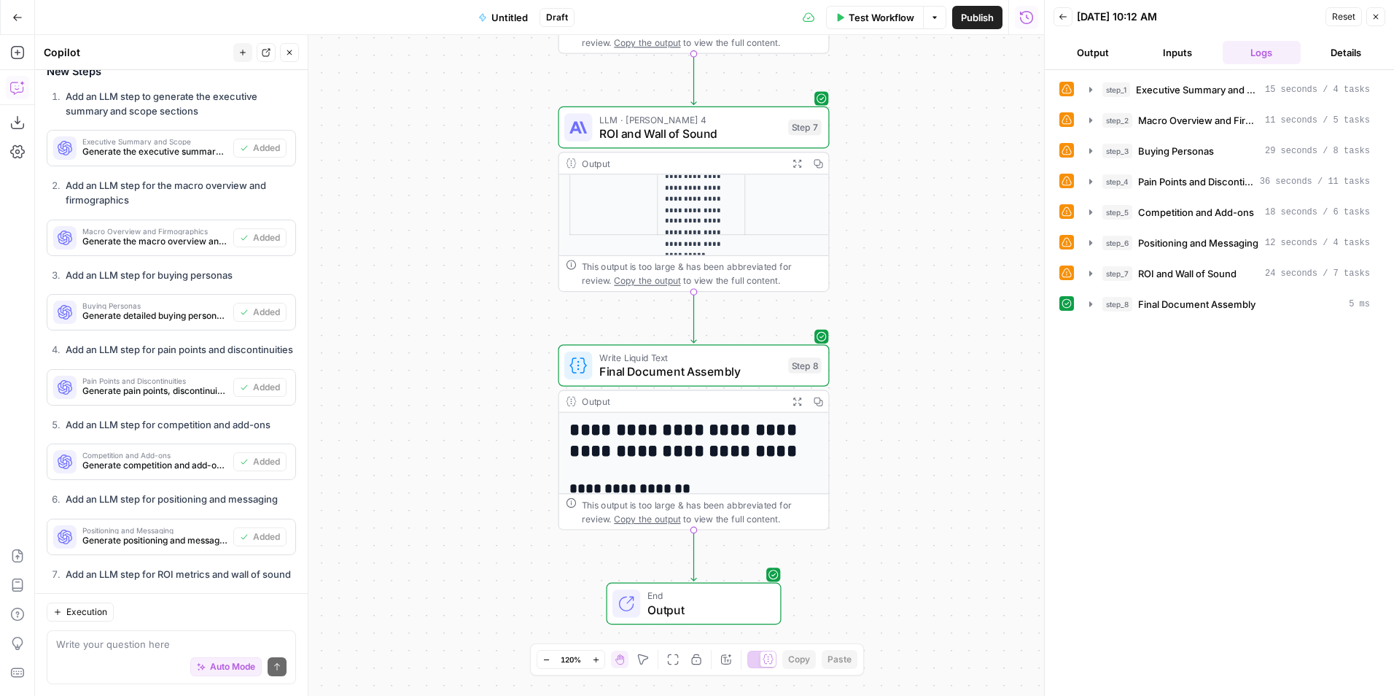
click at [1086, 48] on button "Output" at bounding box center [1093, 52] width 79 height 23
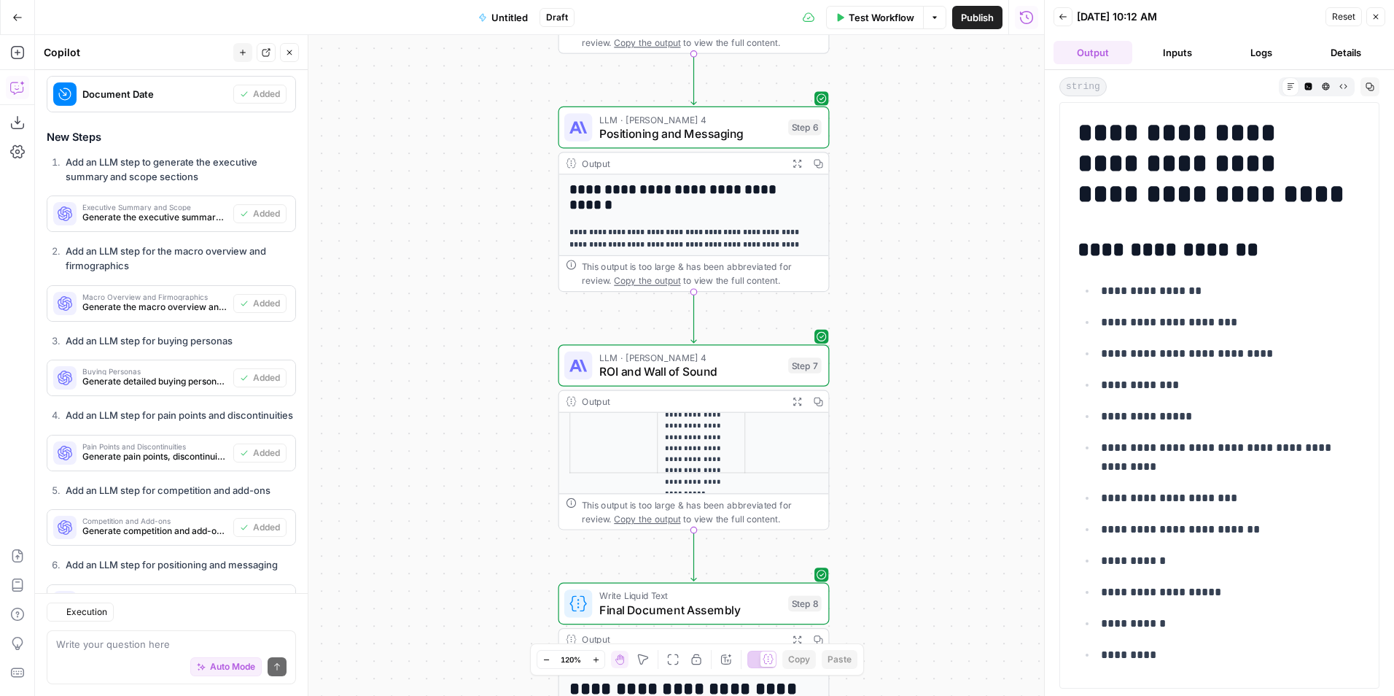
scroll to position [3707, 0]
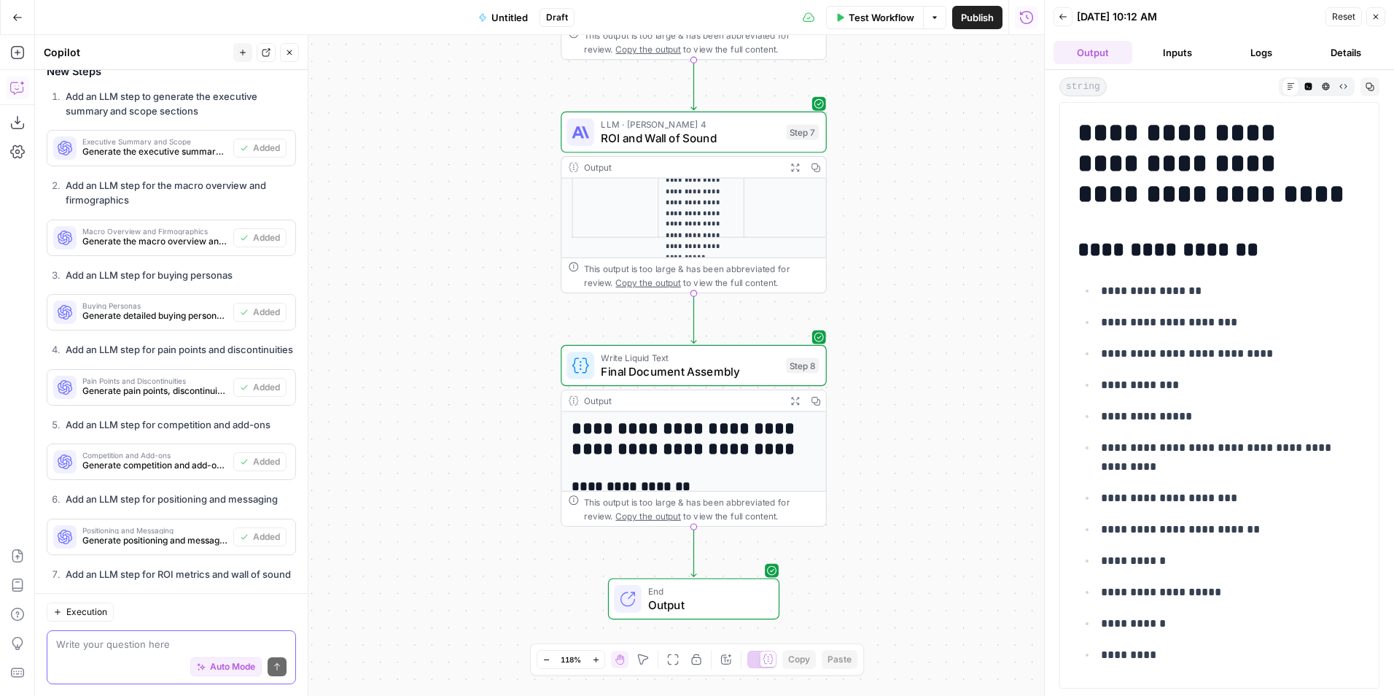
click at [101, 645] on textarea at bounding box center [171, 644] width 230 height 15
type textarea "Can you format the output for microsoft word"
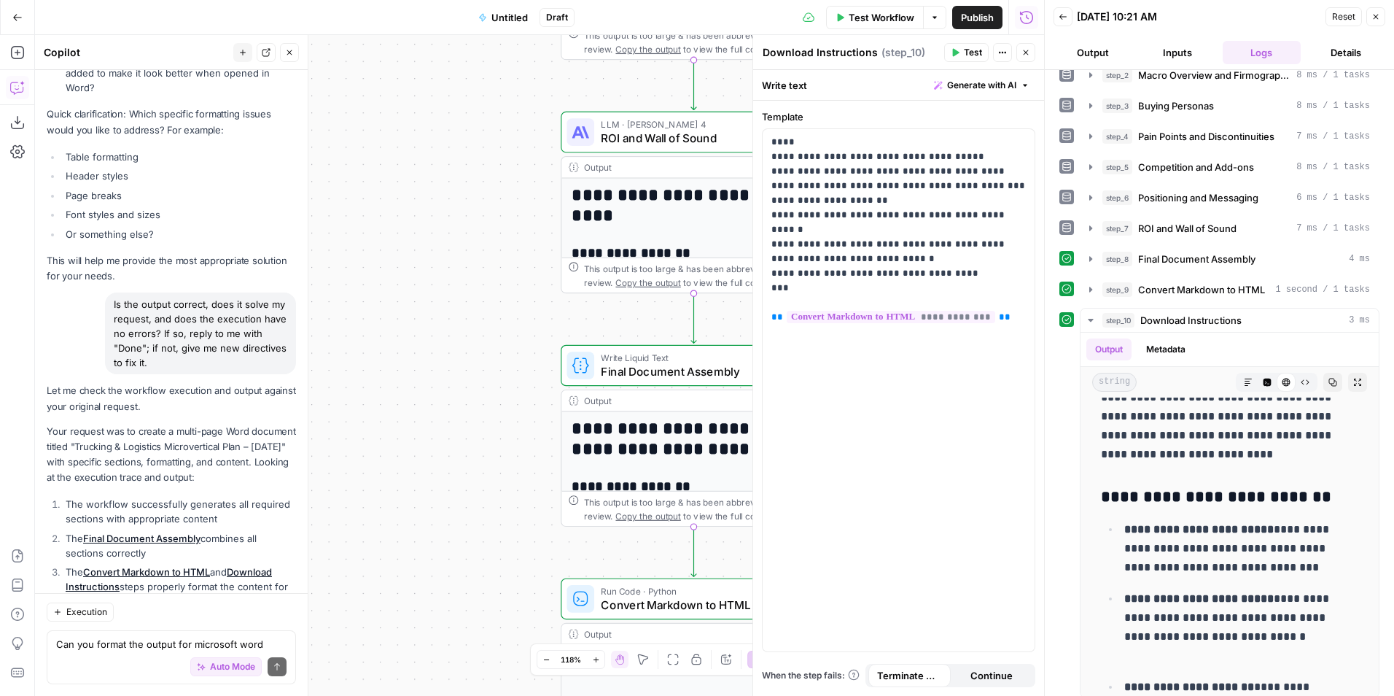
scroll to position [55, 0]
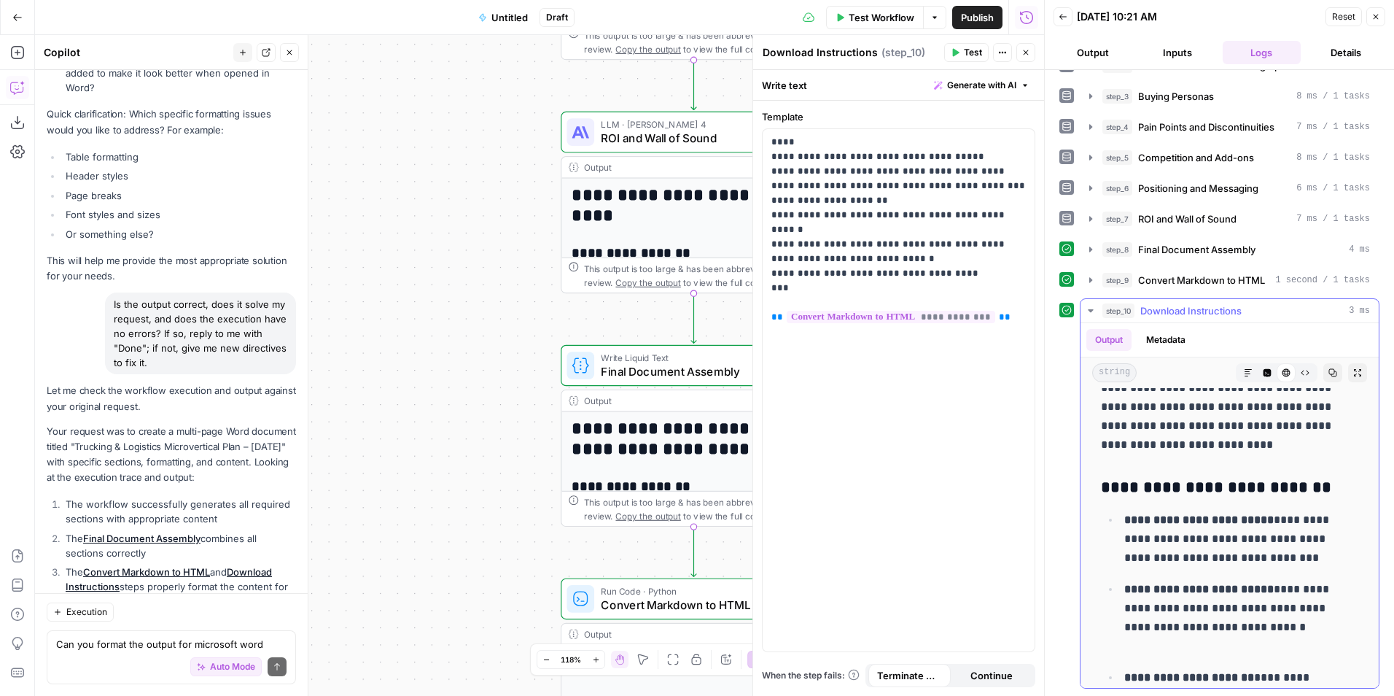
click at [1089, 310] on icon "button" at bounding box center [1090, 310] width 5 height 3
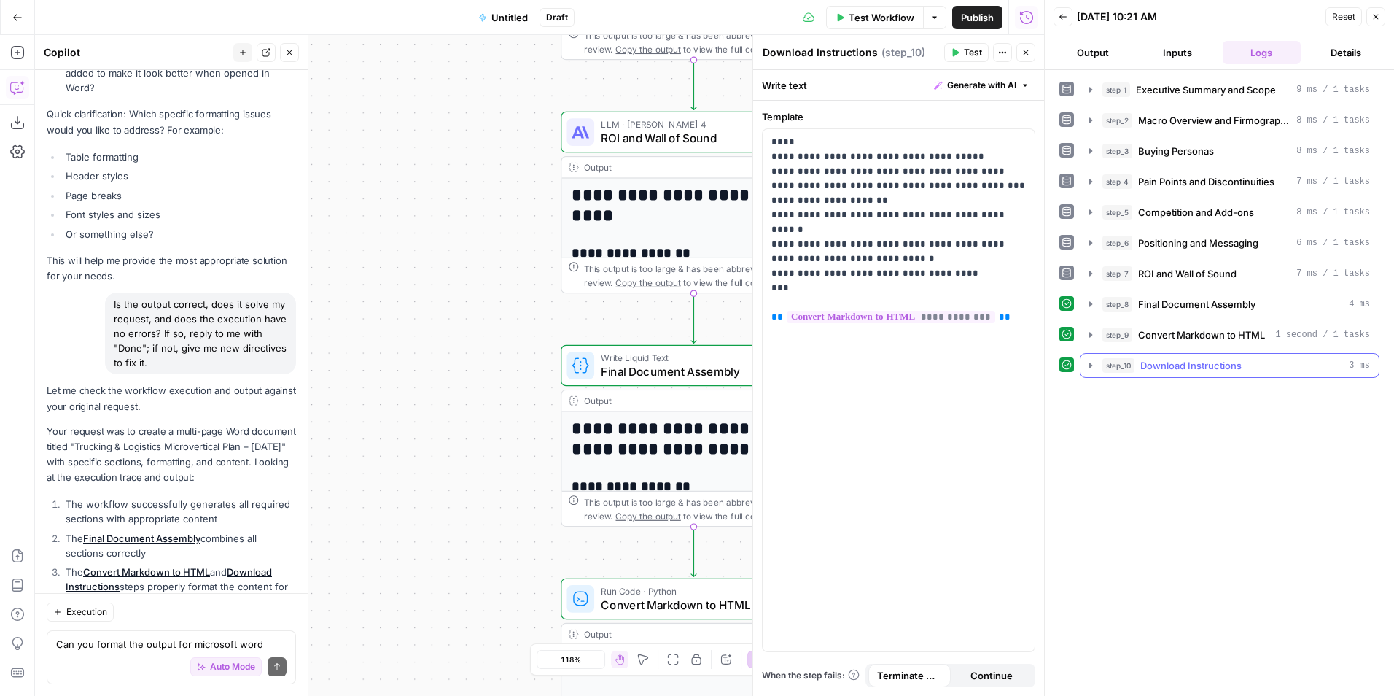
click at [1213, 363] on span "Download Instructions" at bounding box center [1191, 365] width 101 height 15
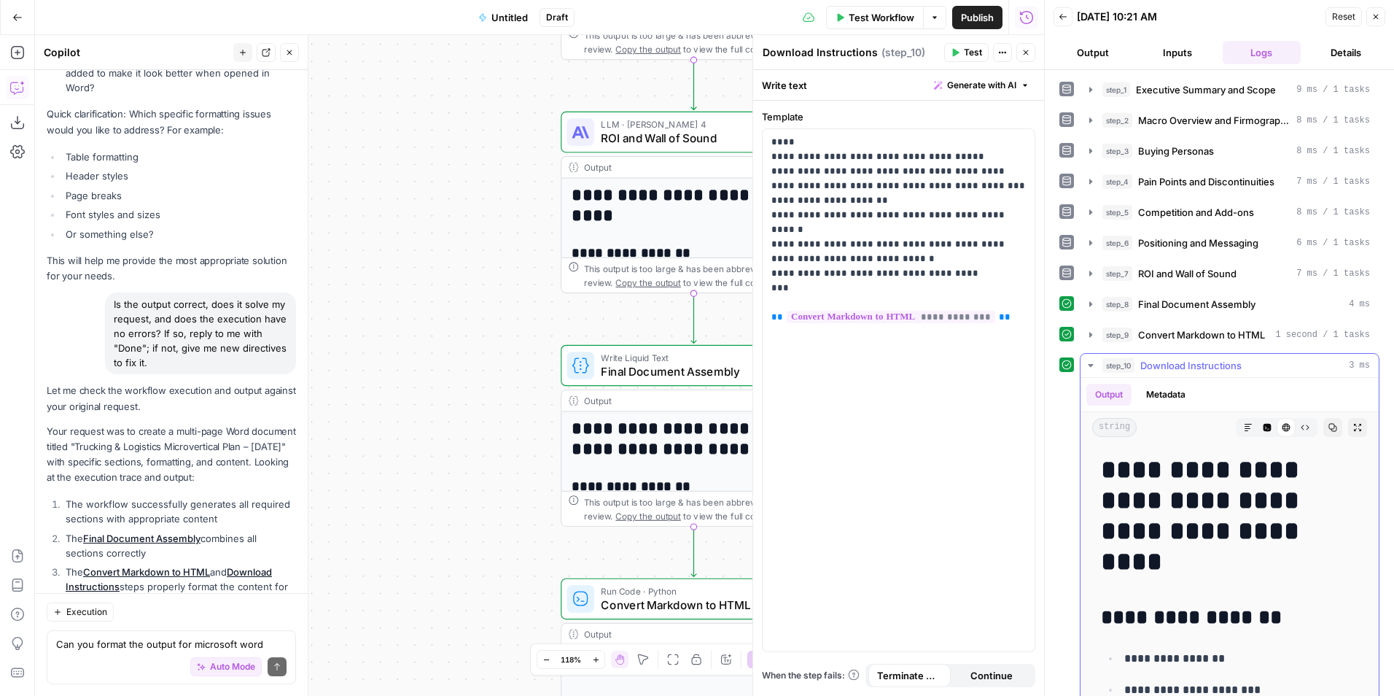
click at [1181, 366] on span "Download Instructions" at bounding box center [1191, 365] width 101 height 15
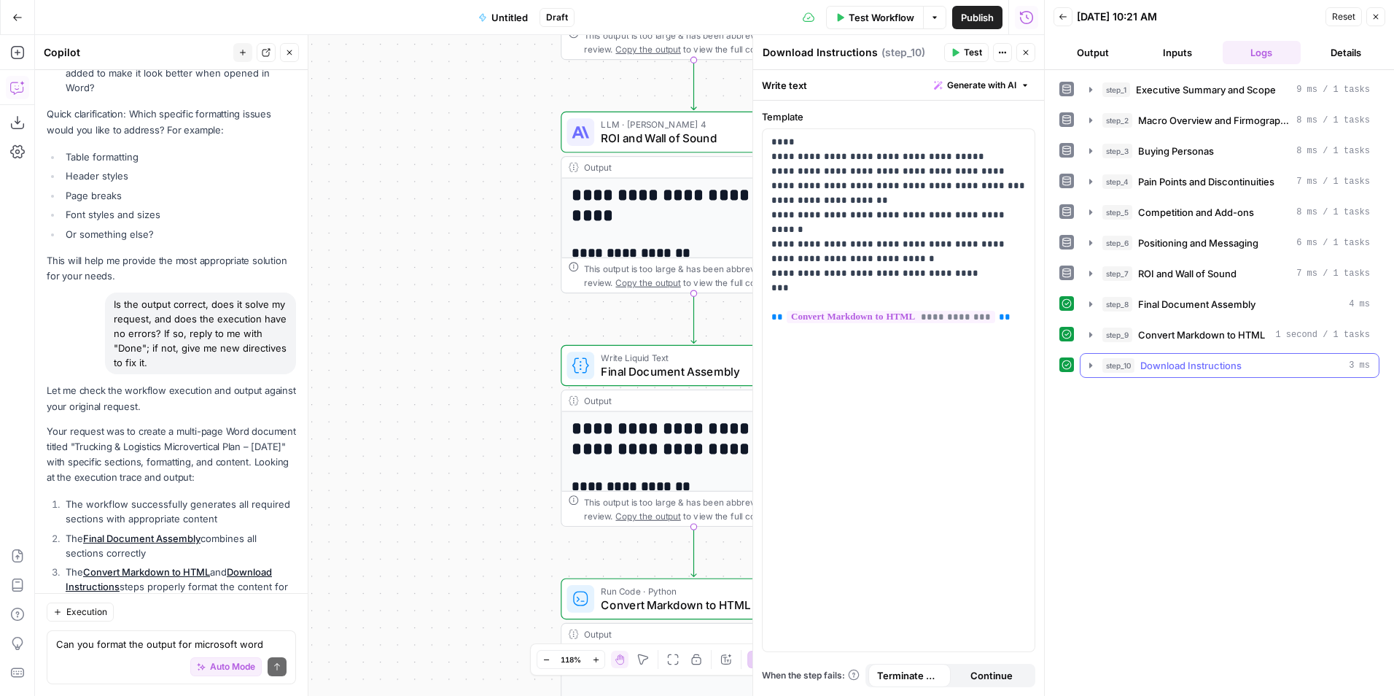
click at [1198, 364] on span "Download Instructions" at bounding box center [1191, 365] width 101 height 15
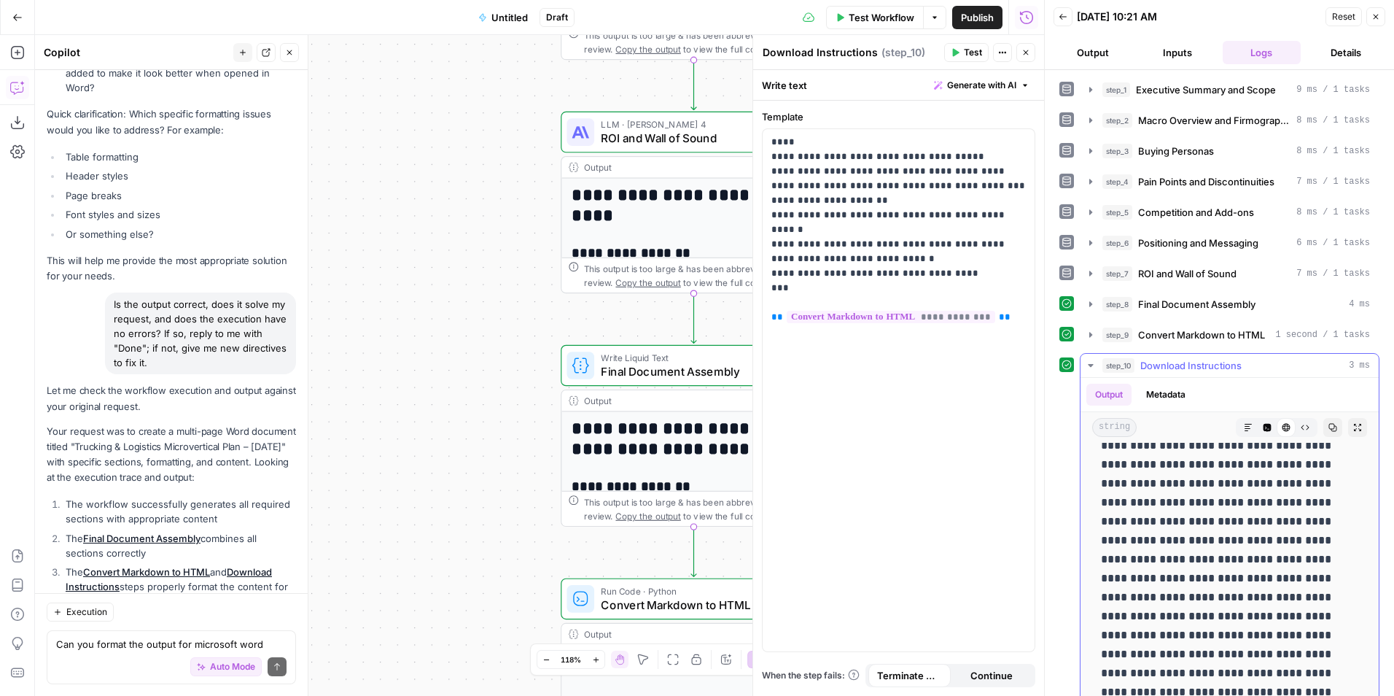
scroll to position [2917, 0]
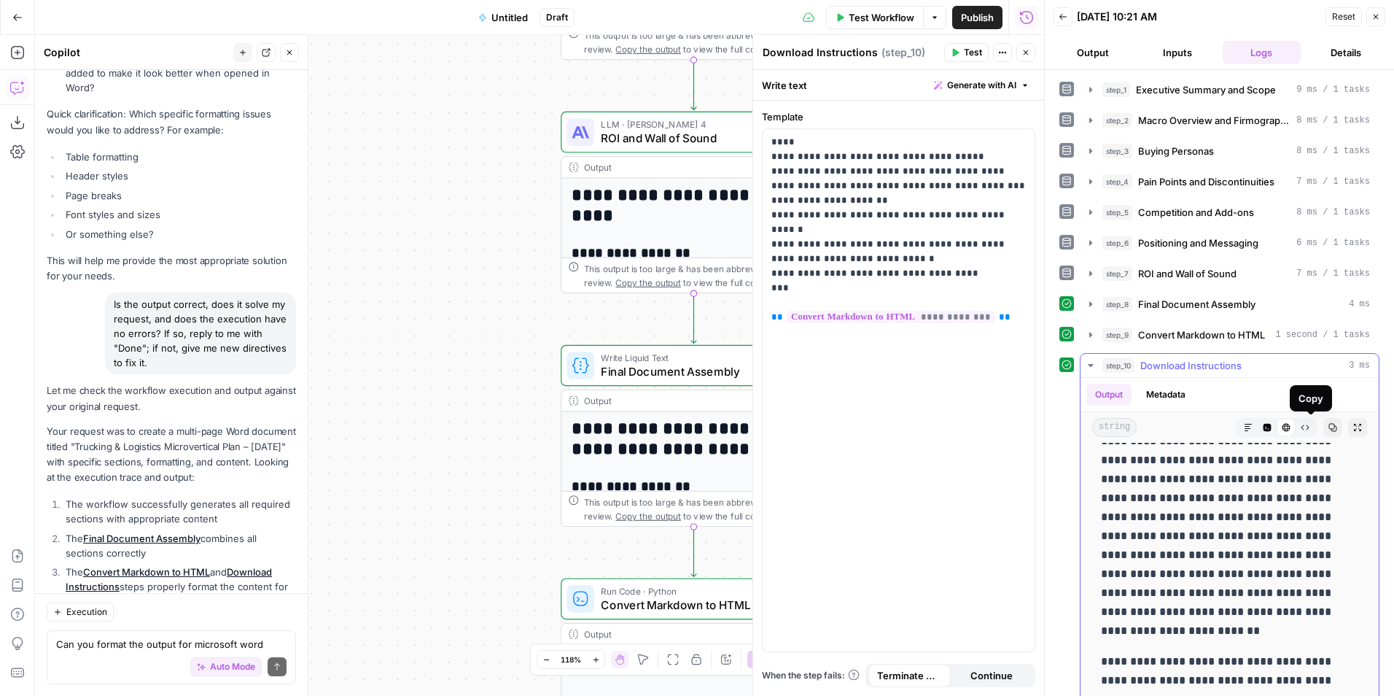
click at [1329, 424] on icon "button" at bounding box center [1333, 427] width 9 height 9
